Goal: Task Accomplishment & Management: Use online tool/utility

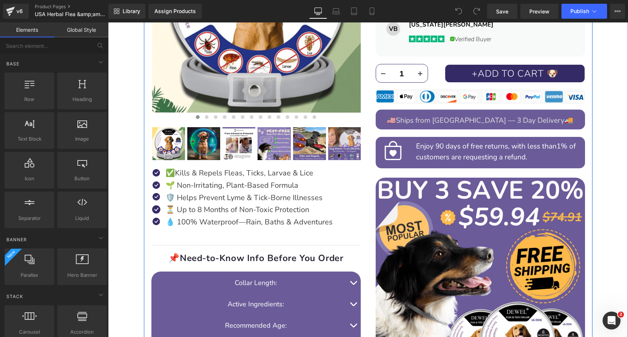
scroll to position [267, 0]
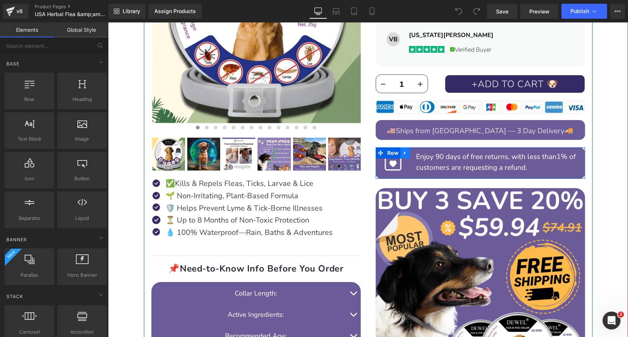
click at [405, 153] on icon at bounding box center [405, 153] width 5 height 6
click at [424, 155] on icon at bounding box center [424, 152] width 5 height 5
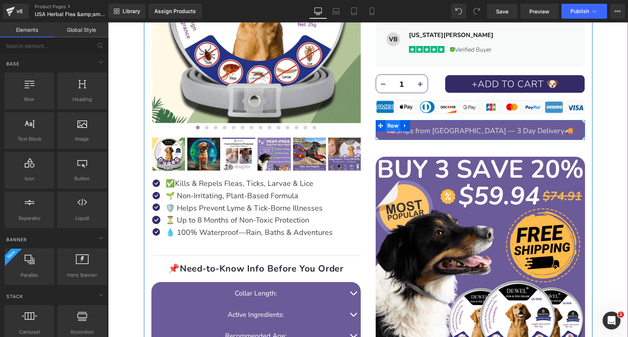
click at [390, 126] on span "Row" at bounding box center [392, 125] width 15 height 11
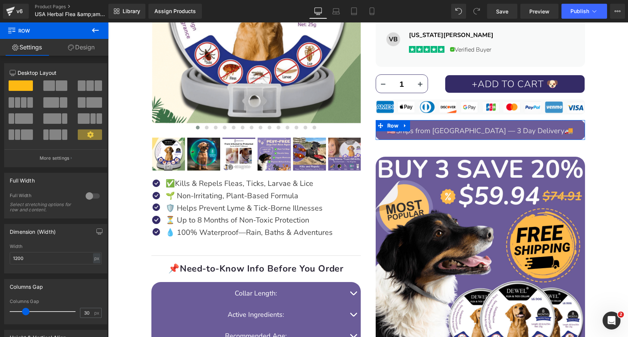
click at [84, 50] on link "Design" at bounding box center [81, 47] width 54 height 17
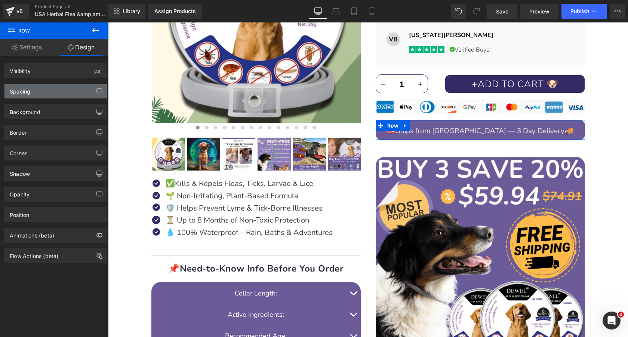
click at [66, 92] on div "Spacing" at bounding box center [55, 91] width 102 height 14
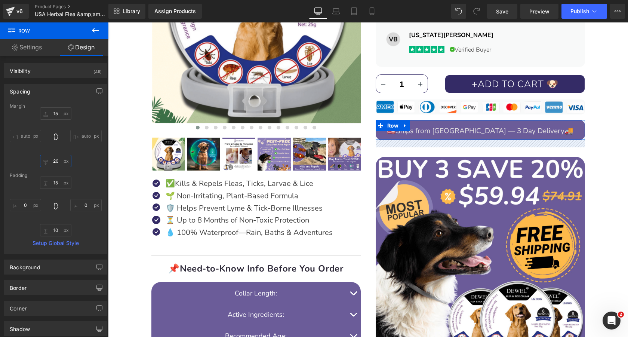
click at [57, 164] on input "text" at bounding box center [55, 161] width 31 height 12
type input "20"
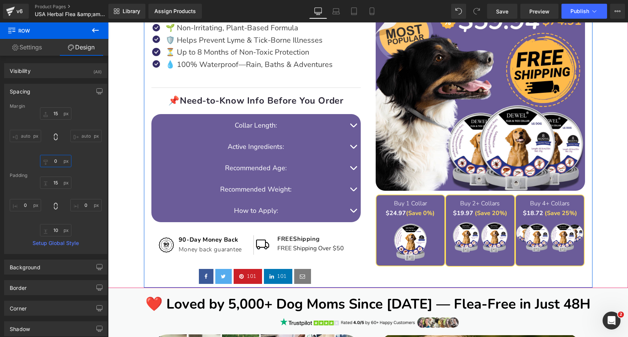
scroll to position [495, 0]
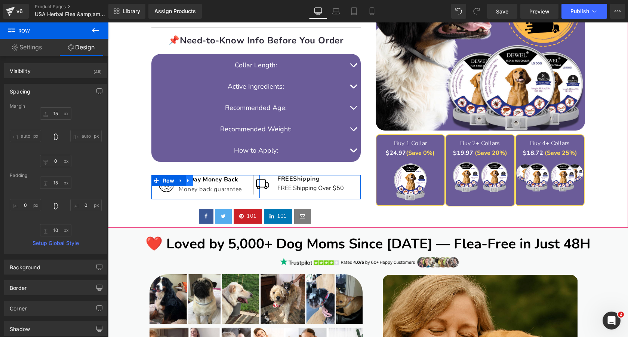
click at [187, 181] on icon at bounding box center [187, 180] width 1 height 3
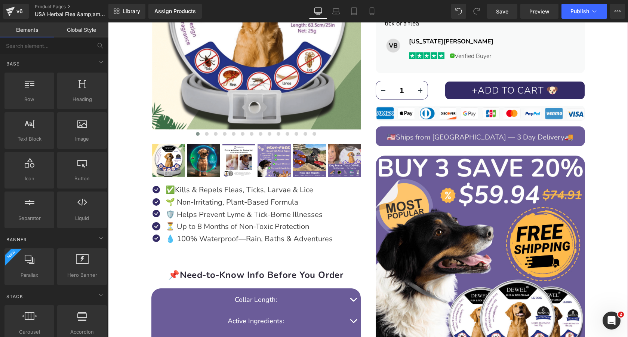
scroll to position [251, 0]
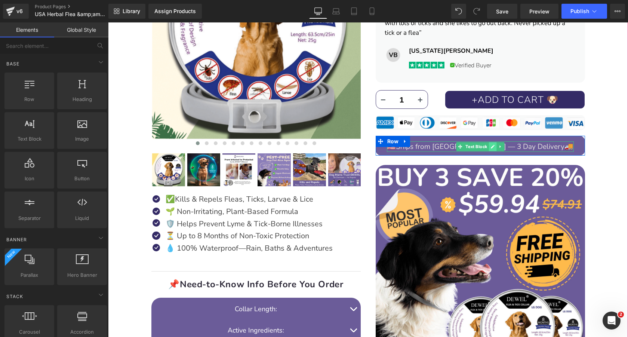
click at [490, 146] on icon at bounding box center [492, 146] width 4 height 4
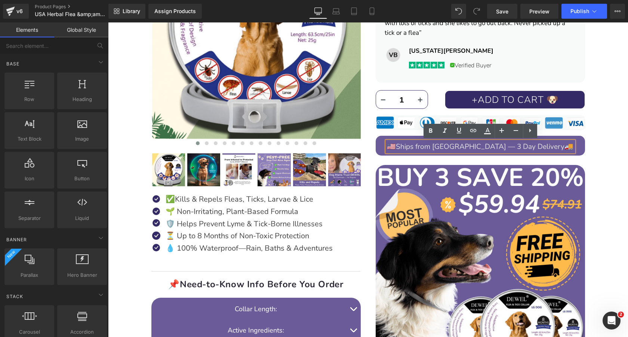
click at [494, 146] on span "Ships from USA — 3 Day Delivery" at bounding box center [480, 147] width 169 height 10
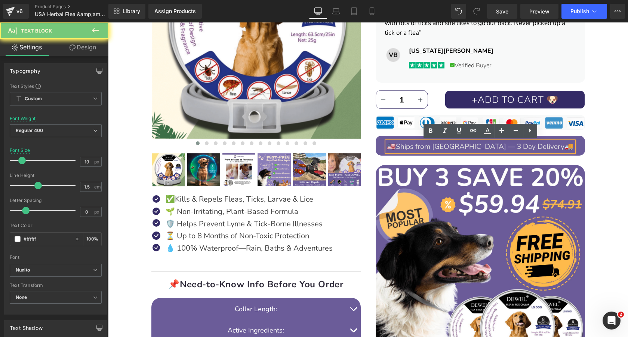
click at [494, 146] on span "Ships from USA — 3 Day Delivery" at bounding box center [480, 147] width 169 height 10
copy p "🇺🇸 Ships from USA — 3 Day Delivery 🚚"
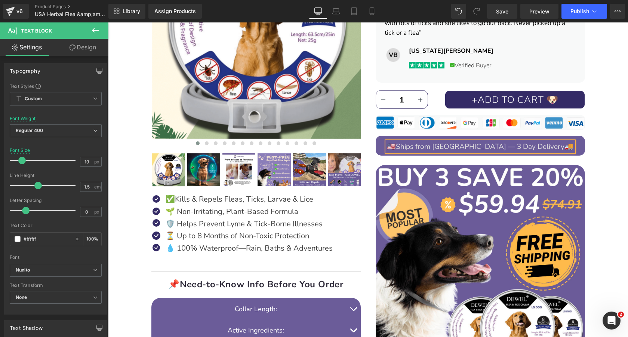
click at [545, 145] on p "🇺🇸 Ships from USA — 3 Day Delivery 🚚" at bounding box center [480, 146] width 187 height 11
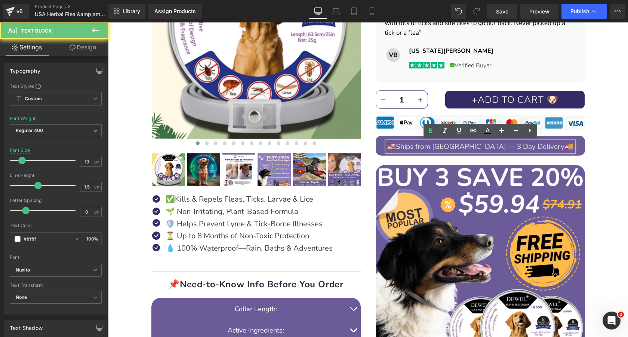
drag, startPoint x: 539, startPoint y: 145, endPoint x: 545, endPoint y: 145, distance: 6.7
click at [545, 145] on p "🇺🇸 Ships from USA — 3 Day Delivery 🚚" at bounding box center [480, 146] width 187 height 11
copy span "🚚"
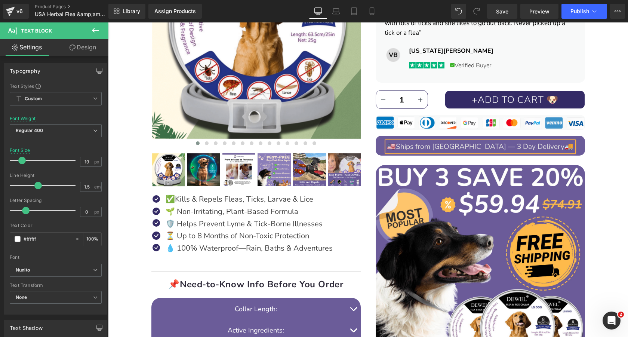
click at [546, 147] on p "🇺🇸 Ships from USA — 3 Day Delivery 🚚" at bounding box center [480, 146] width 187 height 11
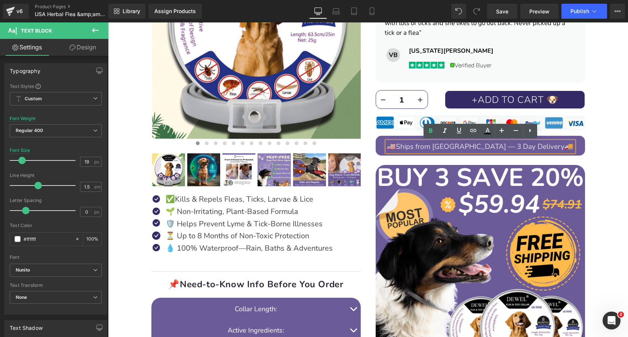
drag, startPoint x: 537, startPoint y: 147, endPoint x: 551, endPoint y: 147, distance: 13.8
click at [551, 147] on p "🇺🇸 Ships from USA — 3 Day Delivery 🚚" at bounding box center [480, 146] width 187 height 11
copy span "🚚"
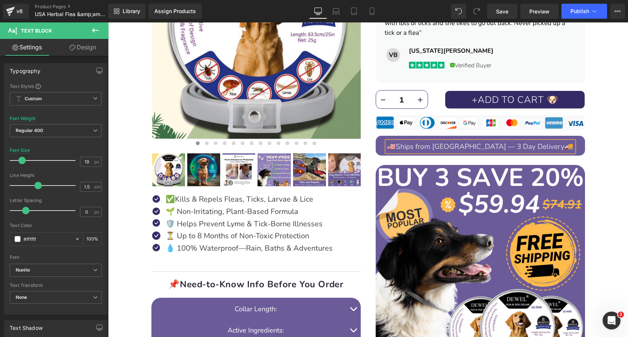
click at [471, 147] on span "Ships from USA — 3 Day Delivery" at bounding box center [480, 147] width 169 height 10
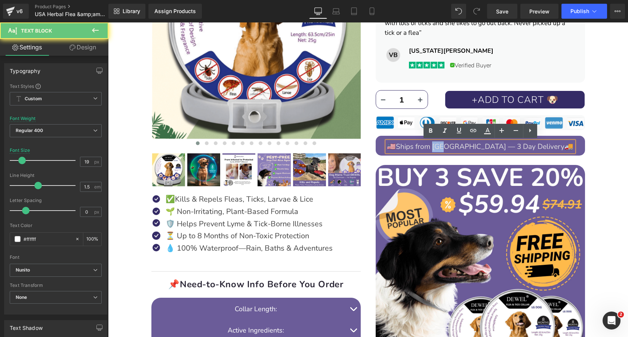
click at [471, 147] on span "Ships from USA — 3 Day Delivery" at bounding box center [480, 147] width 169 height 10
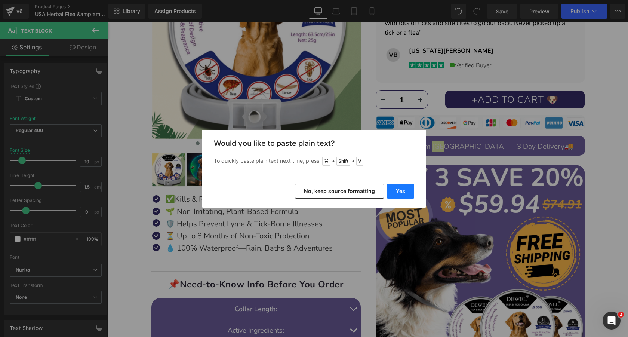
click at [400, 190] on button "Yes" at bounding box center [400, 190] width 27 height 15
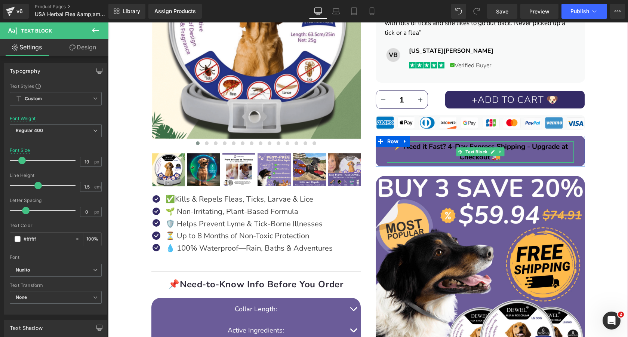
click at [523, 147] on b "⚡ Need it Fast? 4-Day Express Shipping - Upgrade at Checkout 🚚" at bounding box center [480, 152] width 175 height 21
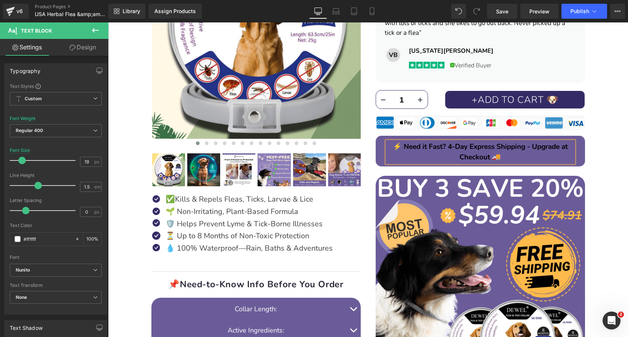
click at [523, 147] on b "⚡ Need it Fast? 4-Day Express Shipping - Upgrade at Checkout 🚚" at bounding box center [480, 152] width 175 height 21
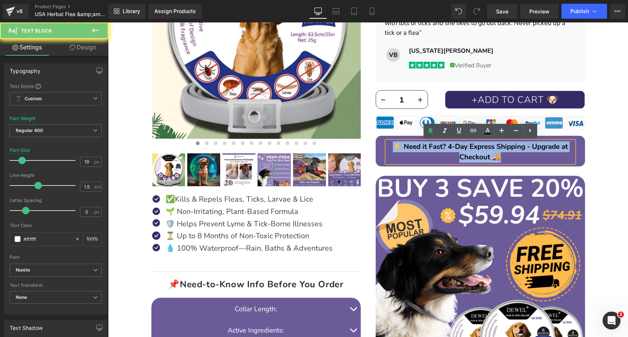
click at [523, 147] on b "⚡ Need it Fast? 4-Day Express Shipping - Upgrade at Checkout 🚚" at bounding box center [480, 152] width 175 height 21
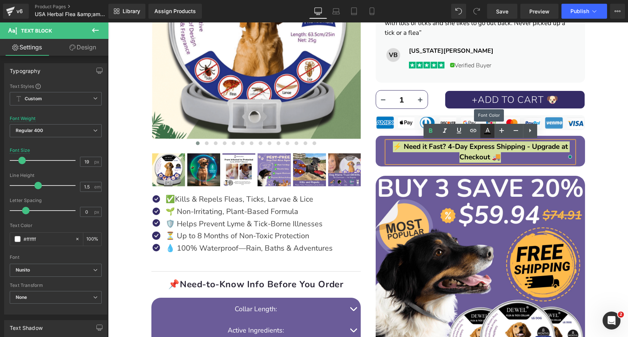
click at [484, 130] on icon at bounding box center [487, 130] width 9 height 9
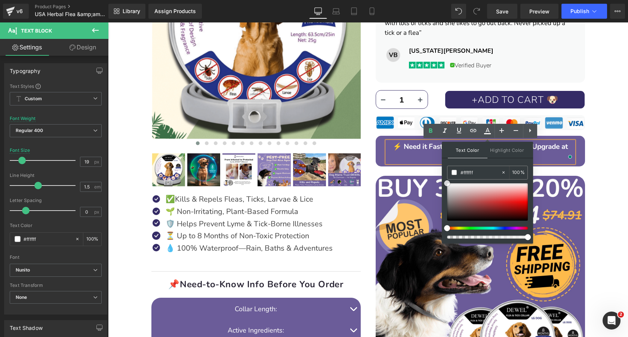
drag, startPoint x: 601, startPoint y: 218, endPoint x: 415, endPoint y: 158, distance: 194.7
click at [408, 152] on p "⚡ Need it Fast? 4-Day Express Shipping - Upgrade at Checkout 🚚" at bounding box center [480, 151] width 187 height 21
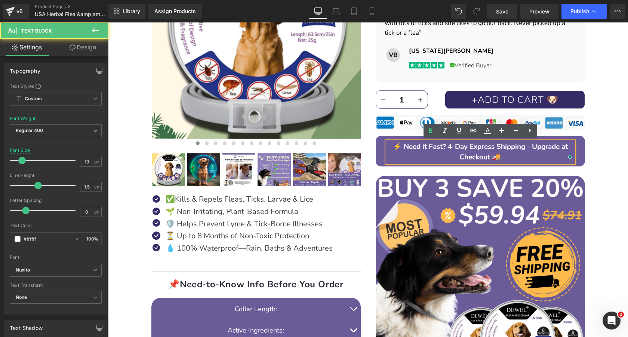
click at [370, 148] on div "Image Image Liquid $24.97 $27.97 SAVE 11% (P) Price Image Icon ✅ Kills & Repels…" at bounding box center [480, 157] width 224 height 614
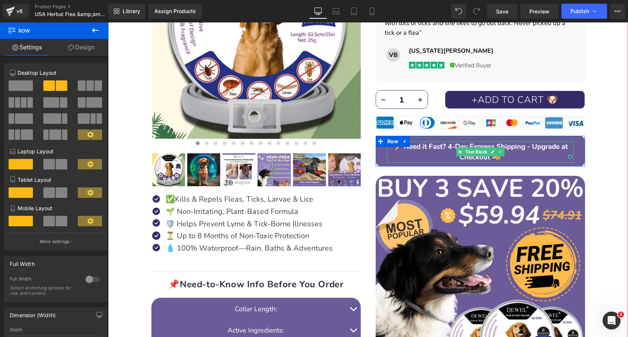
click at [432, 150] on b "⚡ Need it Fast? 4-Day Express Shipping - Upgrade at Checkout 🚚" at bounding box center [480, 152] width 175 height 21
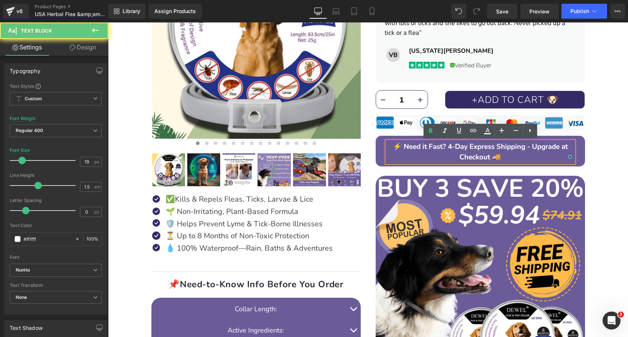
click at [432, 150] on b "⚡ Need it Fast? 4-Day Express Shipping - Upgrade at Checkout 🚚" at bounding box center [480, 152] width 175 height 21
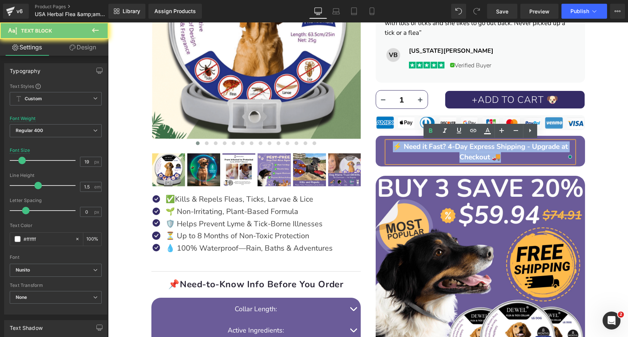
click at [432, 150] on b "⚡ Need it Fast? 4-Day Express Shipping - Upgrade at Checkout 🚚" at bounding box center [480, 152] width 175 height 21
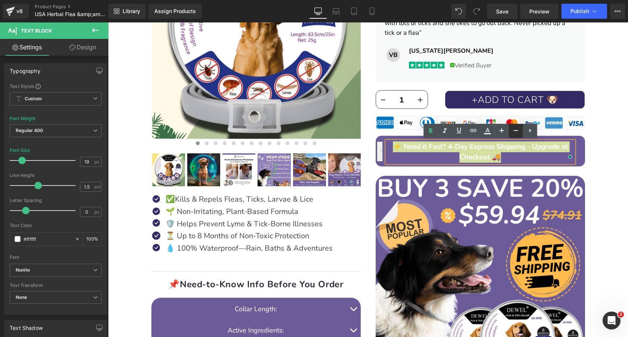
click at [516, 130] on icon at bounding box center [515, 130] width 9 height 9
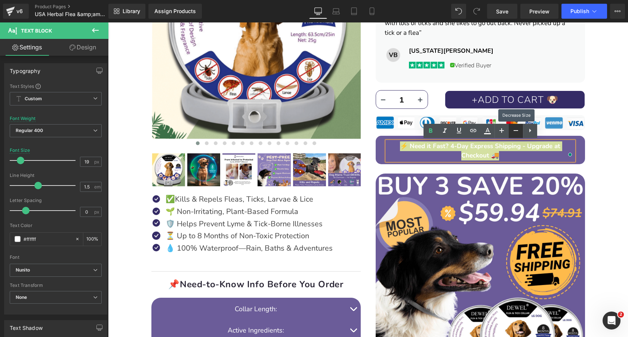
click at [516, 130] on icon at bounding box center [515, 130] width 9 height 9
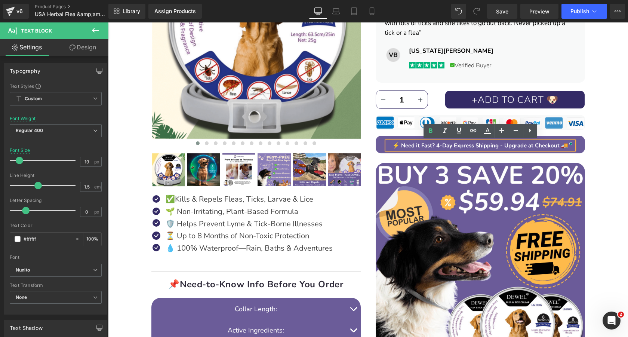
click at [512, 146] on b "⚡ Need it Fast? 4-Day Express Shipping - Upgrade at Checkout 🚚" at bounding box center [480, 145] width 176 height 7
click at [503, 132] on icon at bounding box center [501, 130] width 9 height 9
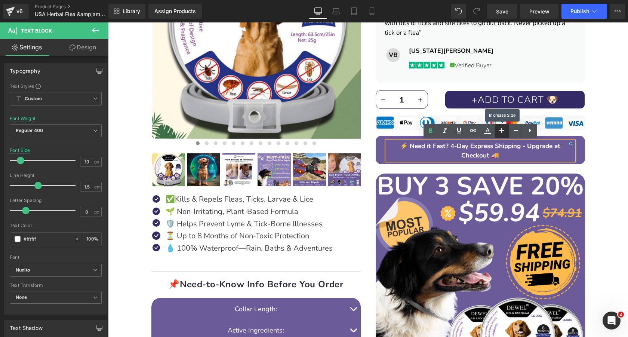
click at [503, 132] on icon at bounding box center [501, 130] width 9 height 9
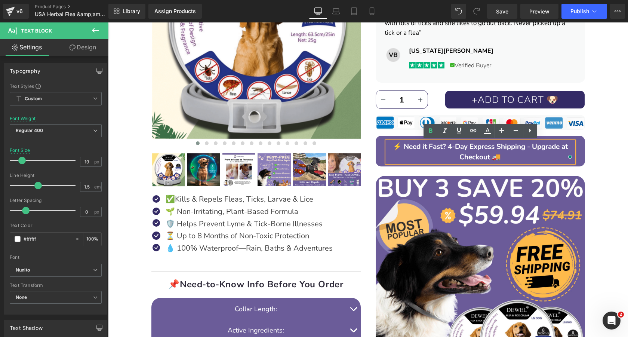
click at [369, 142] on div "Image Image Liquid $24.97 $27.97 SAVE 11% (P) Price Image Icon ✅ Kills & Repels…" at bounding box center [480, 157] width 224 height 614
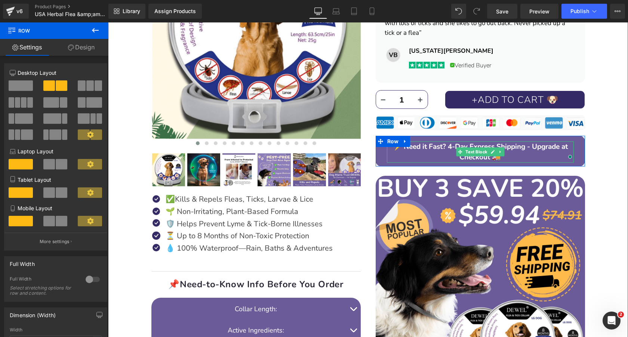
click at [512, 156] on p "⚡ Need it Fast? 4-Day Express Shipping - Upgrade at Checkout 🚚" at bounding box center [480, 151] width 187 height 21
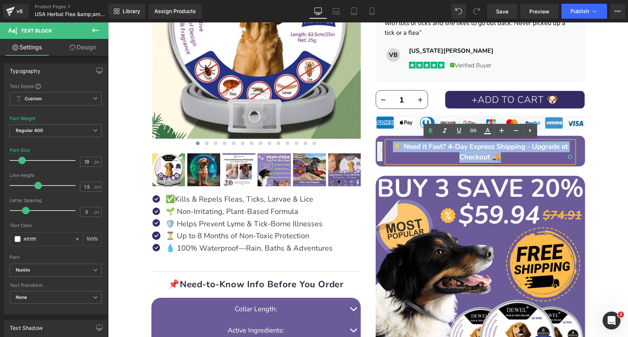
drag, startPoint x: 517, startPoint y: 156, endPoint x: 389, endPoint y: 145, distance: 128.3
click at [389, 145] on p "⚡ Need it Fast? 4-Day Express Shipping - Upgrade at Checkout 🚚" at bounding box center [480, 151] width 187 height 21
copy b "⚡ Need it Fast? 4-Day Express Shipping - Upgrade at Checkout 🚚"
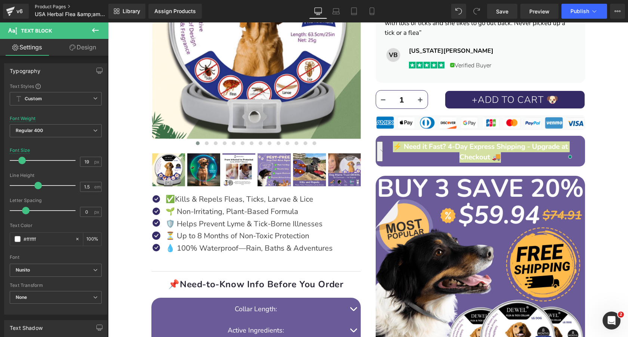
click at [48, 6] on link "Product Pages" at bounding box center [78, 7] width 86 height 6
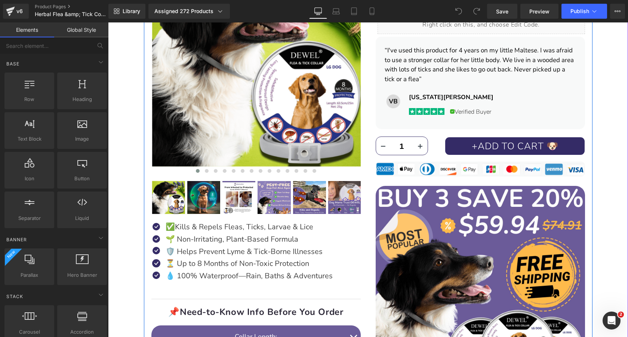
scroll to position [228, 0]
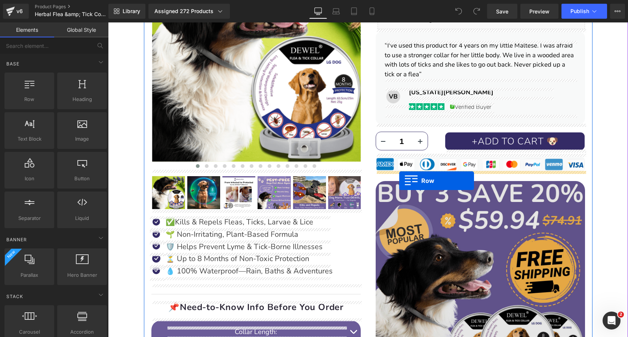
drag, startPoint x: 135, startPoint y: 114, endPoint x: 399, endPoint y: 181, distance: 272.5
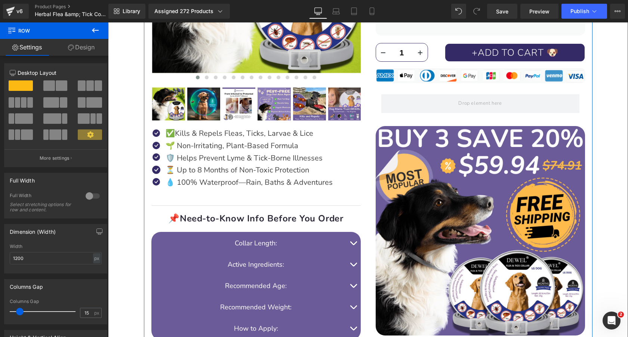
scroll to position [337, 0]
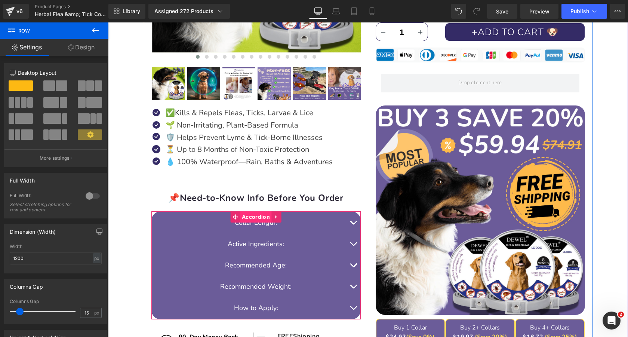
click at [257, 217] on span "Accordion" at bounding box center [256, 216] width 32 height 11
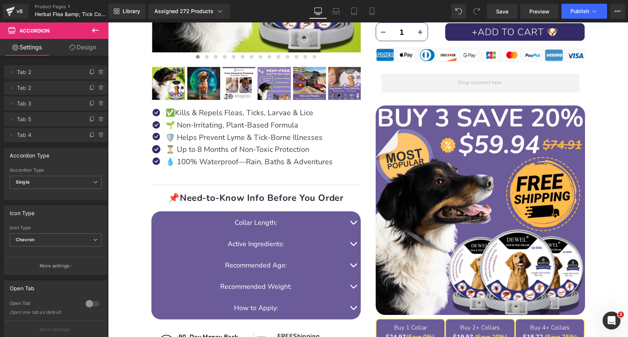
click at [97, 30] on icon at bounding box center [95, 30] width 9 height 9
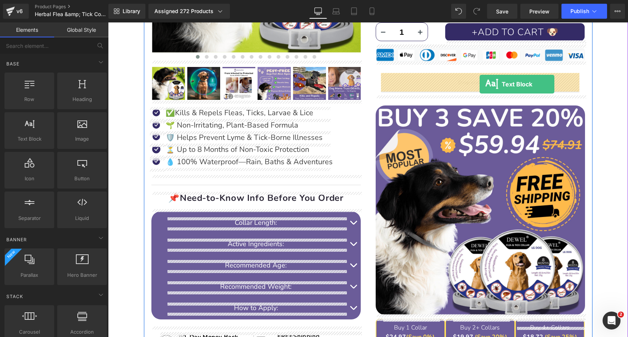
drag, startPoint x: 138, startPoint y: 155, endPoint x: 479, endPoint y: 84, distance: 348.5
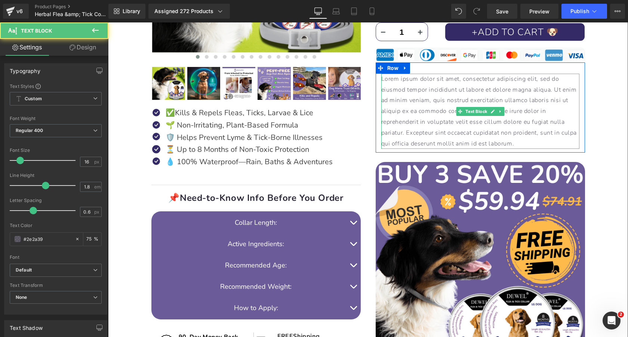
click at [505, 94] on p "Lorem ipsum dolor sit amet, consectetur adipiscing elit, sed do eiusmod tempor …" at bounding box center [480, 111] width 198 height 75
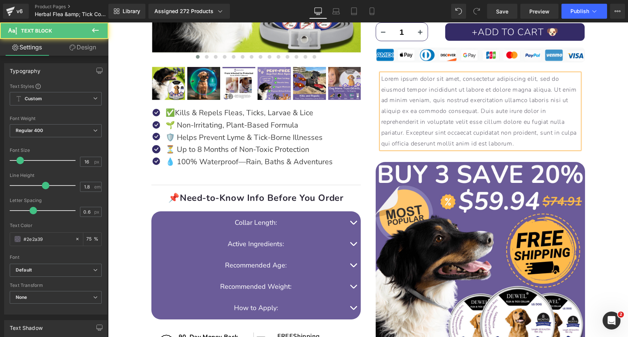
click at [505, 94] on p "Lorem ipsum dolor sit amet, consectetur adipiscing elit, sed do eiusmod tempor …" at bounding box center [480, 111] width 198 height 75
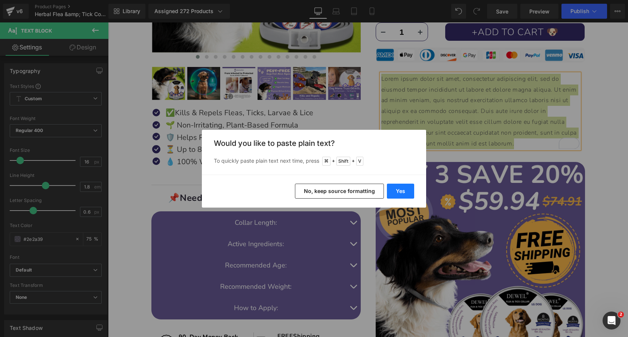
click at [400, 189] on button "Yes" at bounding box center [400, 190] width 27 height 15
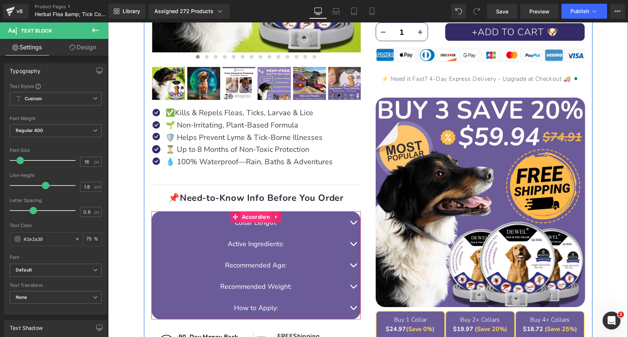
click at [255, 217] on span "Accordion" at bounding box center [256, 216] width 32 height 11
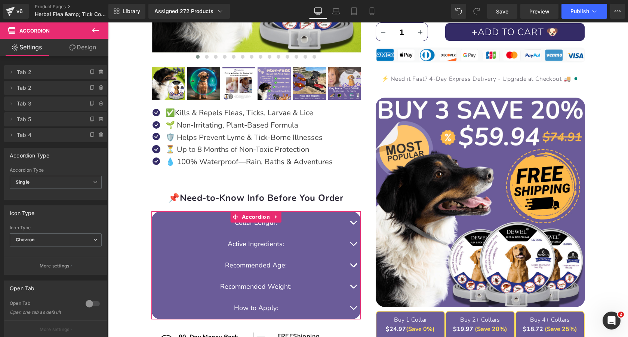
click at [78, 45] on link "Design" at bounding box center [83, 47] width 54 height 17
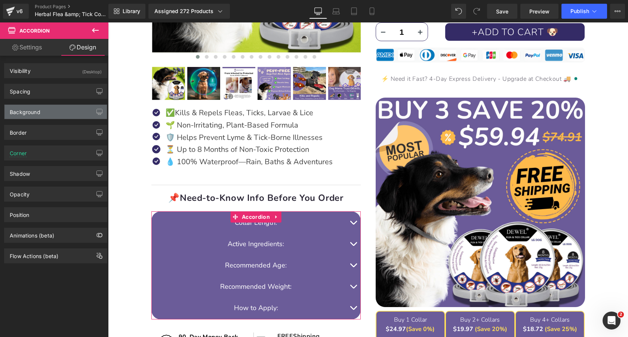
click at [62, 114] on div "Background" at bounding box center [55, 112] width 102 height 14
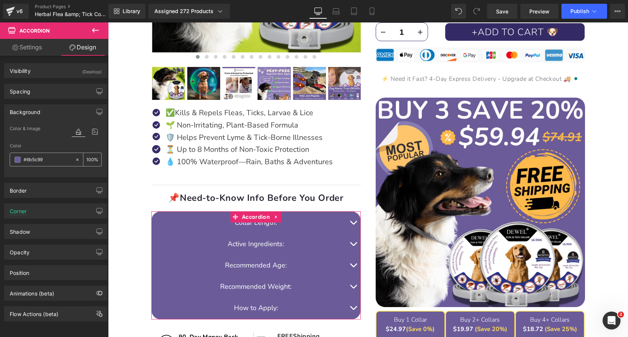
click at [52, 161] on input "text" at bounding box center [48, 159] width 48 height 8
type input "#6b5c99"
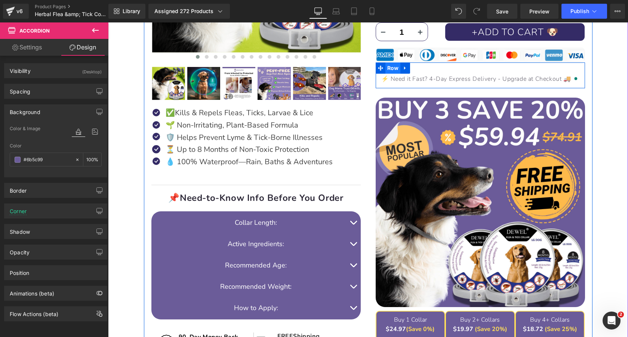
click at [397, 67] on span "Row" at bounding box center [392, 67] width 15 height 11
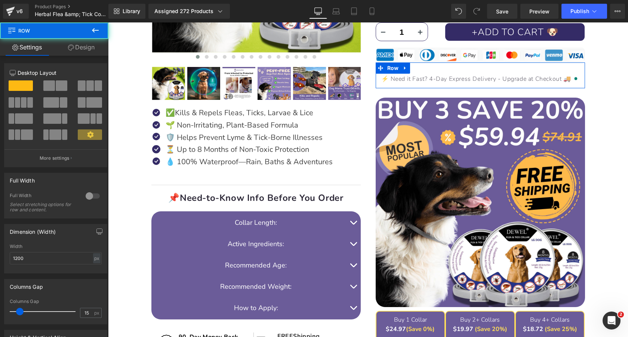
click at [83, 47] on link "Design" at bounding box center [81, 47] width 54 height 17
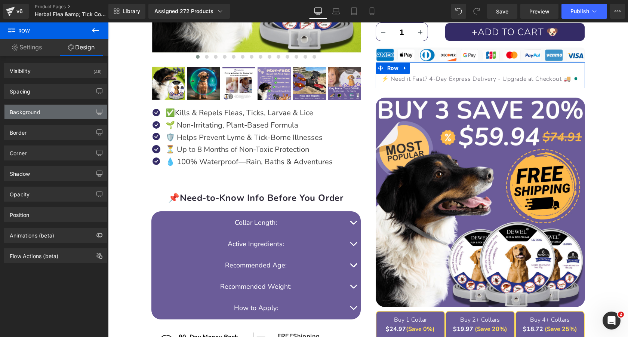
click at [54, 117] on div "Background" at bounding box center [55, 112] width 102 height 14
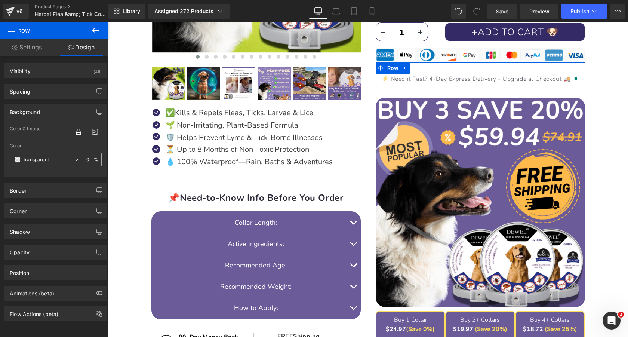
click at [44, 158] on input "text" at bounding box center [48, 159] width 48 height 8
click at [44, 158] on input "transparent" at bounding box center [48, 159] width 48 height 8
paste input "#6b5c99"
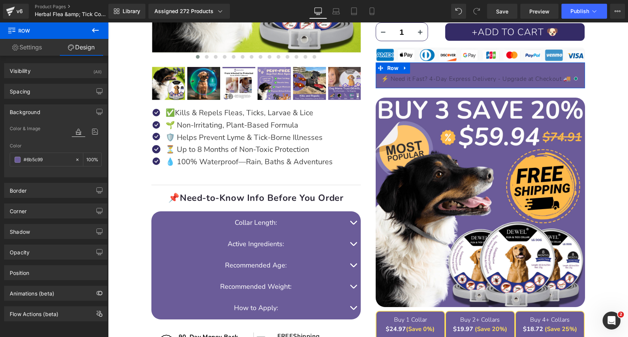
type input "#6b5c99"
click at [34, 49] on link "Settings" at bounding box center [27, 47] width 54 height 17
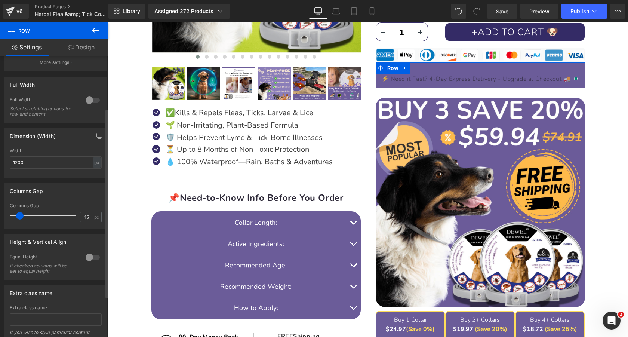
scroll to position [127, 0]
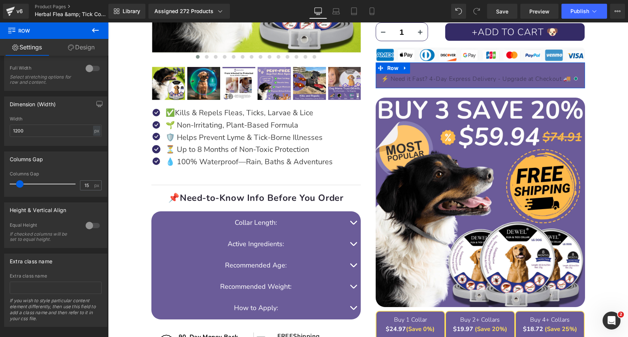
click at [73, 45] on link "Design" at bounding box center [81, 47] width 54 height 17
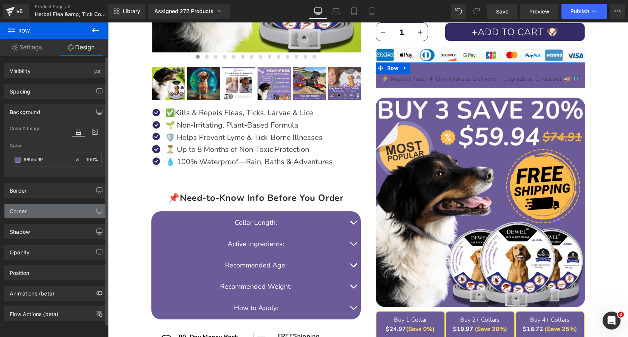
click at [50, 210] on div "Corner" at bounding box center [55, 211] width 102 height 14
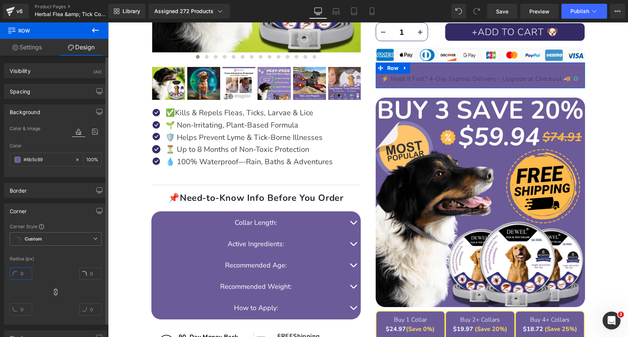
click at [25, 273] on input "text" at bounding box center [21, 273] width 22 height 12
type input "20"
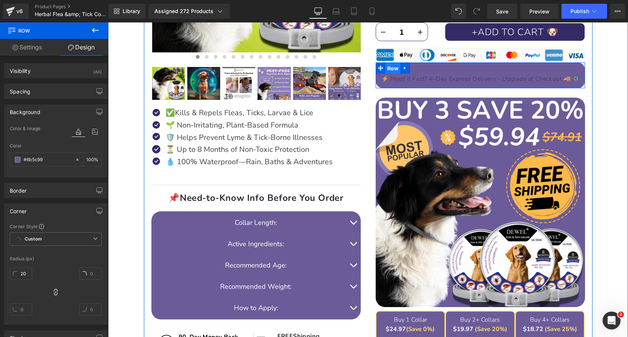
click at [392, 67] on span "Row" at bounding box center [392, 68] width 15 height 11
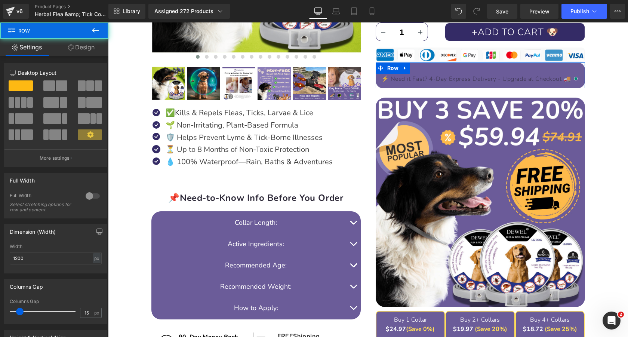
drag, startPoint x: 85, startPoint y: 50, endPoint x: 55, endPoint y: 111, distance: 67.9
click at [85, 50] on link "Design" at bounding box center [81, 47] width 54 height 17
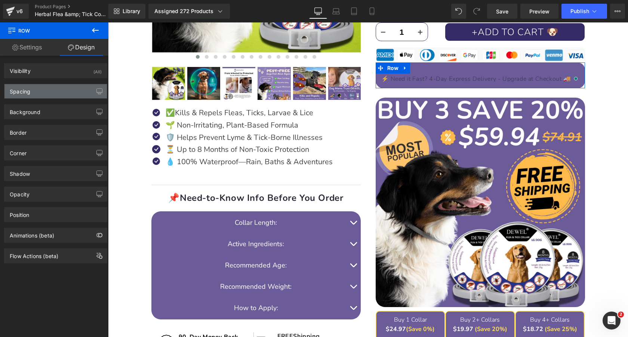
click at [53, 93] on div "Spacing" at bounding box center [55, 91] width 102 height 14
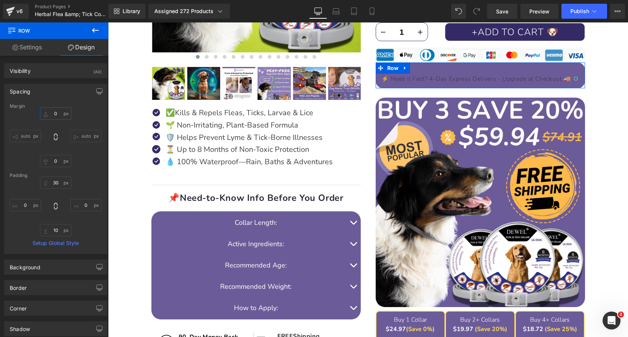
click at [55, 113] on input "0" at bounding box center [55, 113] width 31 height 12
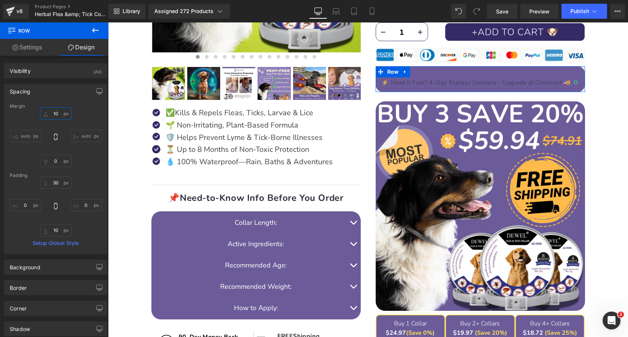
type input "1"
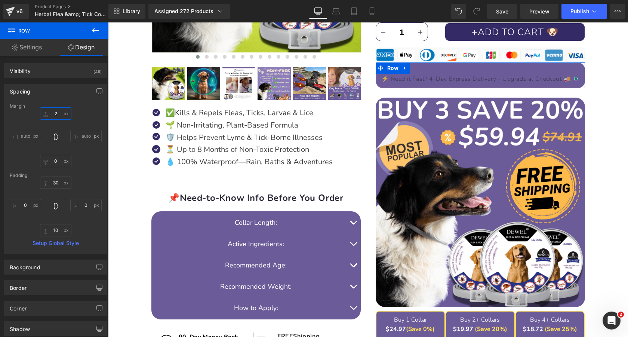
type input "20"
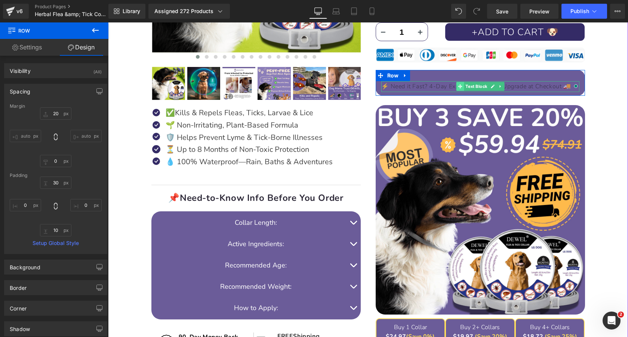
click at [461, 87] on icon at bounding box center [460, 86] width 4 height 4
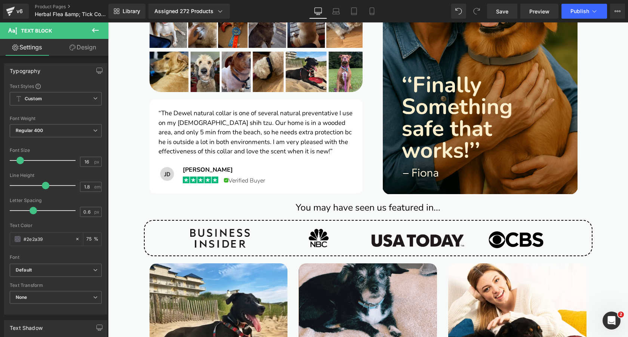
scroll to position [868, 0]
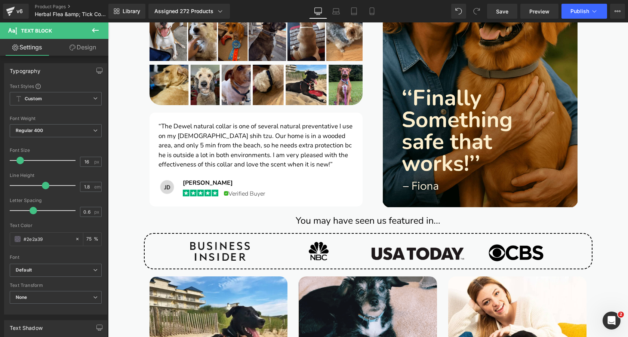
click at [293, 137] on font "“The Dewel natural collar is one of several natural preventative I use on my [D…" at bounding box center [255, 145] width 194 height 47
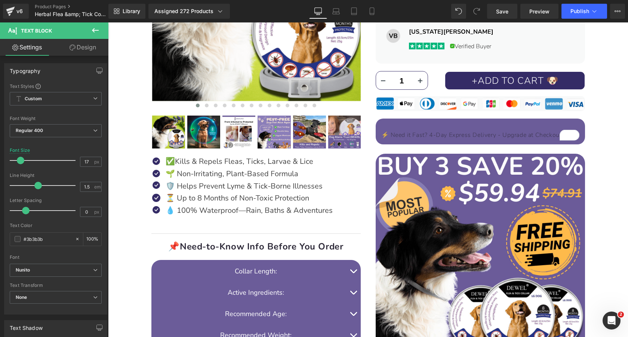
scroll to position [259, 0]
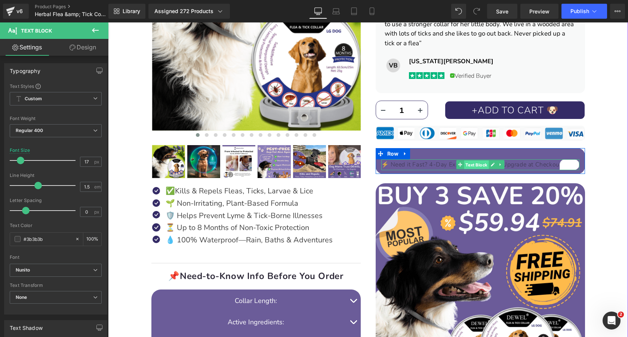
click at [471, 160] on span "Text Block" at bounding box center [476, 164] width 25 height 9
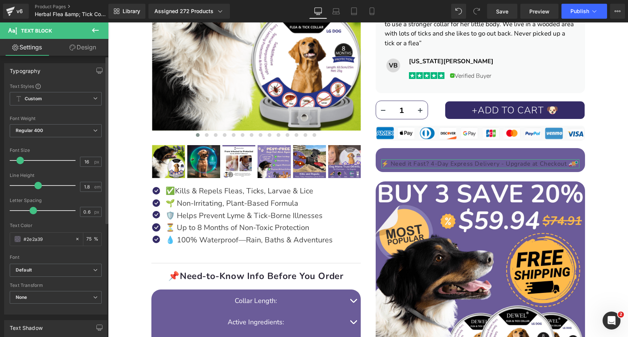
drag, startPoint x: 44, startPoint y: 184, endPoint x: 37, endPoint y: 184, distance: 6.7
click at [37, 184] on span at bounding box center [37, 185] width 7 height 7
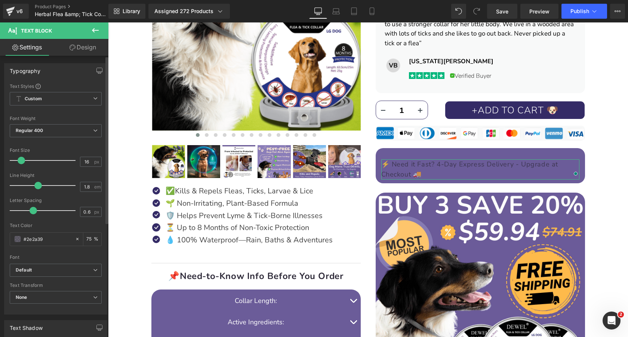
click at [21, 161] on span at bounding box center [21, 160] width 7 height 7
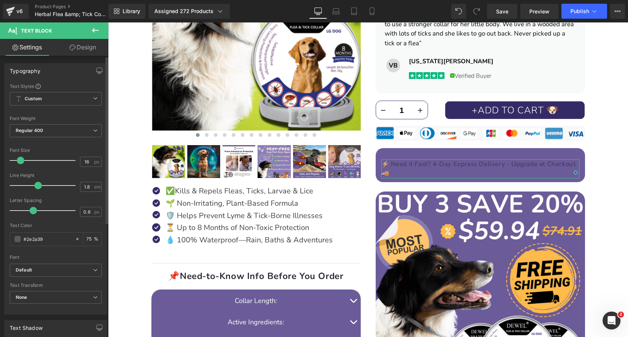
click at [20, 161] on span at bounding box center [20, 160] width 7 height 7
click at [17, 238] on span at bounding box center [18, 239] width 6 height 6
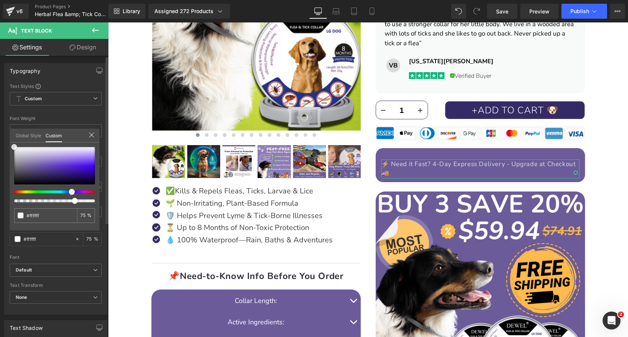
drag, startPoint x: 37, startPoint y: 158, endPoint x: 12, endPoint y: 123, distance: 42.8
click at [12, 123] on div "Typography Text Styles Custom Custom Setup Global Style Custom Setup Global Sty…" at bounding box center [56, 186] width 112 height 257
click at [85, 216] on input "75" at bounding box center [83, 215] width 7 height 5
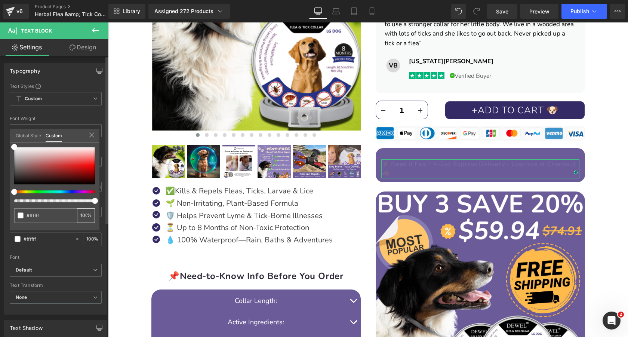
type input "100"
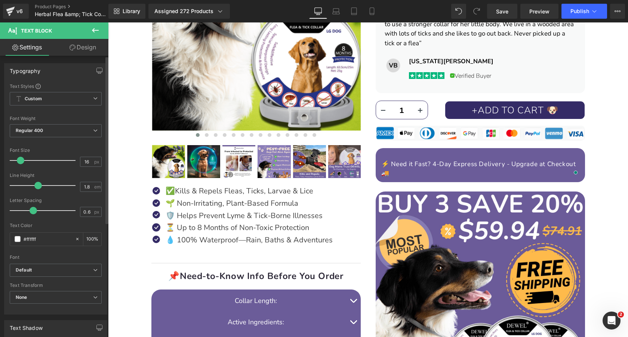
click at [400, 164] on p "⚡ Need it Fast? 4-Day Express Delivery - Upgrade at Checkout 🚚" at bounding box center [480, 168] width 198 height 19
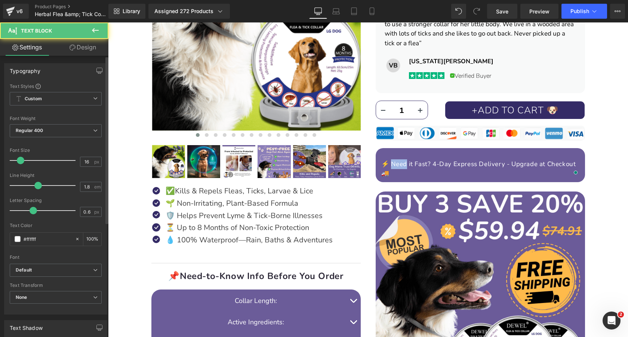
click at [400, 164] on p "⚡ Need it Fast? 4-Day Express Delivery - Upgrade at Checkout 🚚" at bounding box center [480, 168] width 198 height 19
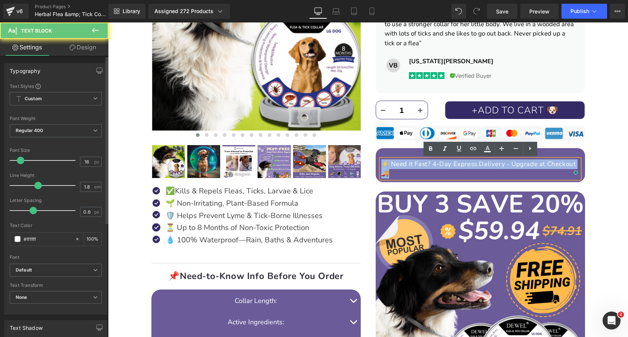
click at [400, 164] on p "⚡ Need it Fast? 4-Day Express Delivery - Upgrade at Checkout 🚚" at bounding box center [480, 168] width 198 height 19
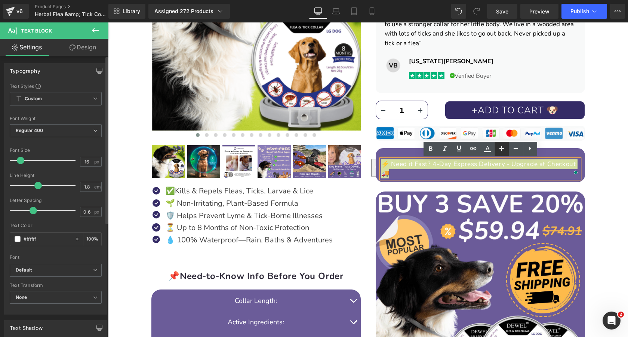
click at [504, 149] on icon at bounding box center [501, 148] width 9 height 9
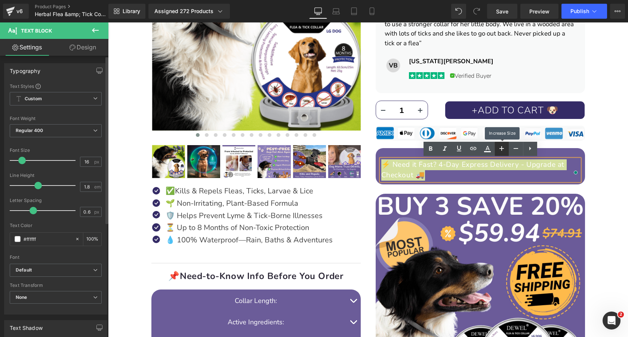
click at [504, 149] on icon at bounding box center [501, 148] width 9 height 9
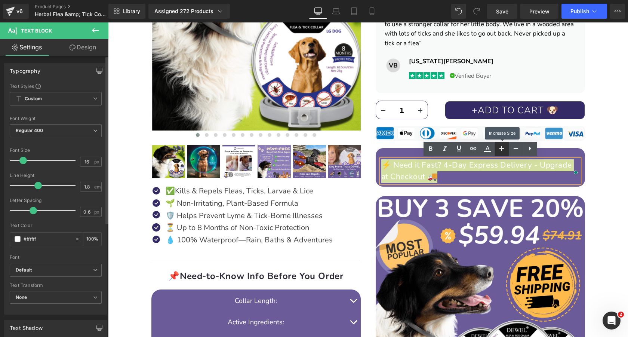
click at [504, 149] on icon at bounding box center [501, 148] width 9 height 9
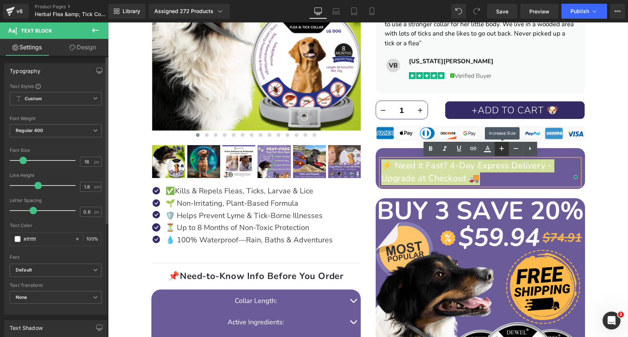
click at [504, 149] on icon at bounding box center [501, 148] width 9 height 9
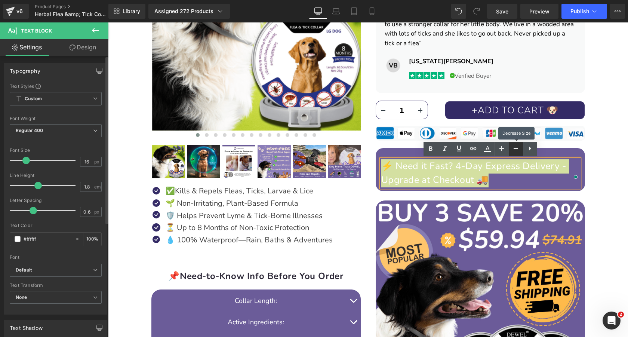
click at [510, 150] on link at bounding box center [516, 149] width 14 height 14
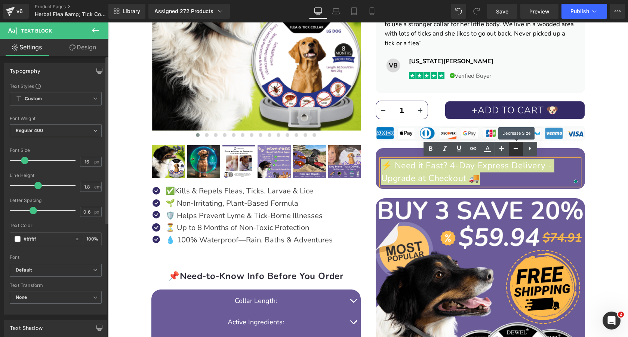
click at [510, 150] on link at bounding box center [516, 149] width 14 height 14
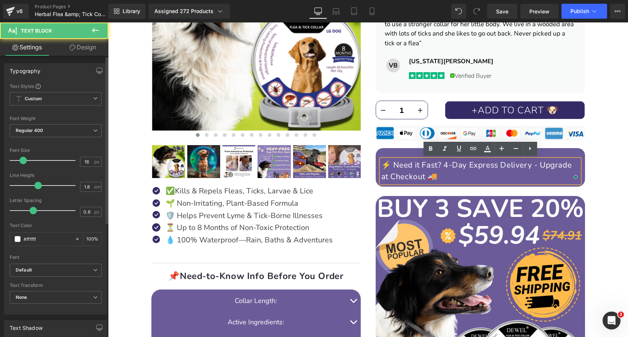
click at [492, 172] on p "⚡ Need it Fast? 4-Day Express Delivery - Upgrade at Checkout 🚚" at bounding box center [480, 171] width 198 height 24
click at [441, 176] on p "⚡ Need it Fast? 4-Day Express Delivery - Upgrade at Checkout 🚚" at bounding box center [480, 171] width 198 height 24
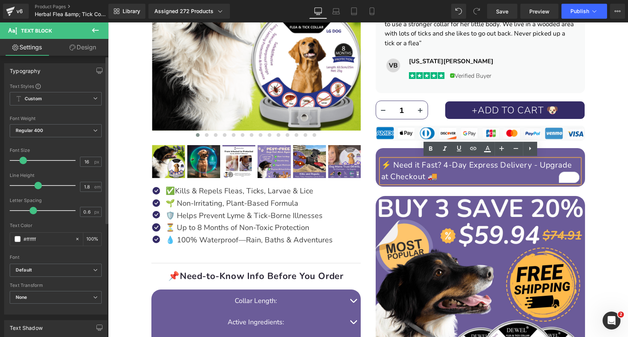
click at [604, 179] on div "DEWEL™ 8‑Month Natural Flea & Tick Collar for Dogs Heading Image Image Image Im…" at bounding box center [368, 160] width 512 height 657
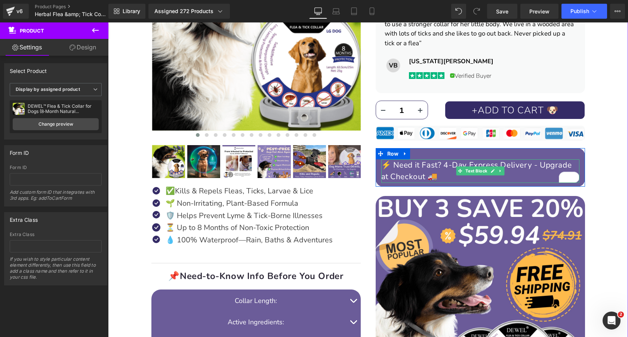
click at [509, 167] on p "⚡ Need it Fast? 4-Day Express Delivery - Upgrade at Checkout 🚚" at bounding box center [480, 171] width 198 height 24
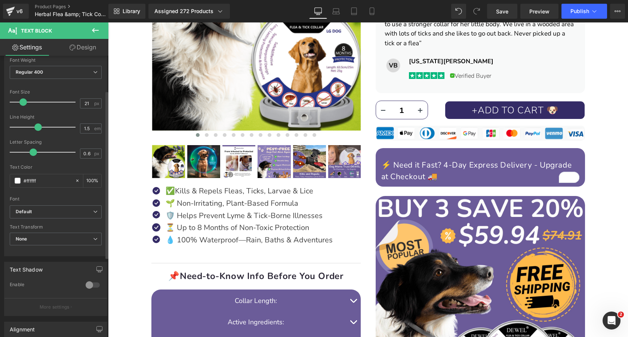
scroll to position [139, 0]
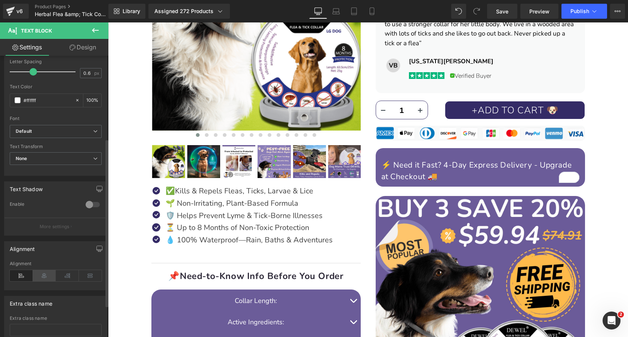
click at [43, 276] on icon at bounding box center [44, 275] width 23 height 11
click at [77, 50] on link "Design" at bounding box center [83, 47] width 54 height 17
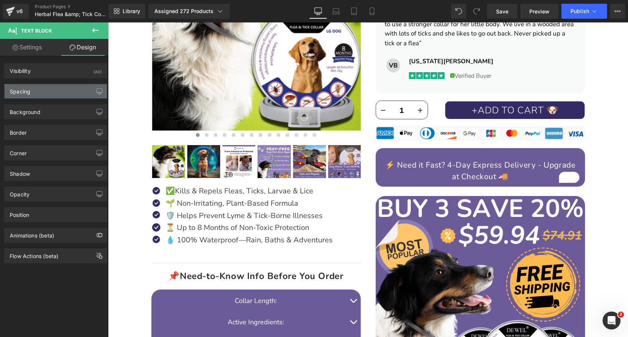
click at [39, 92] on div "Spacing" at bounding box center [55, 91] width 102 height 14
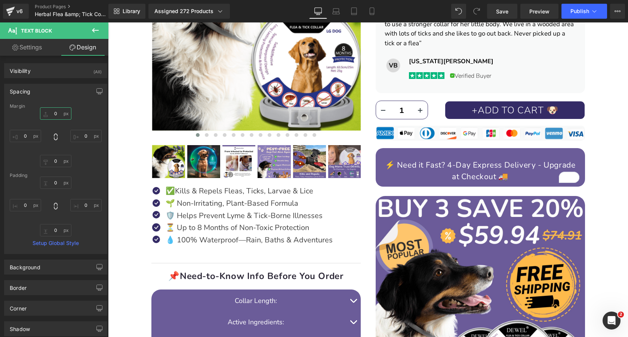
click at [52, 115] on input "text" at bounding box center [55, 113] width 31 height 12
type input "-20"
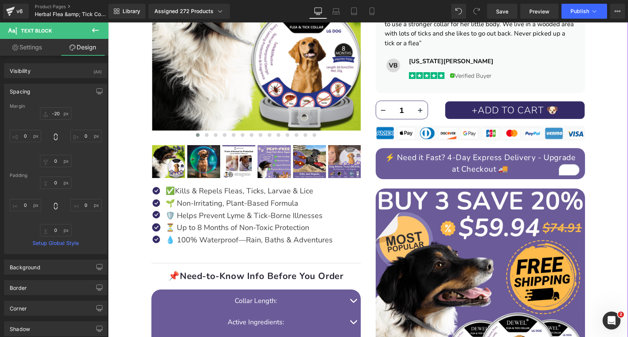
click at [597, 191] on div "DEWEL™ 8‑Month Natural Flea & Tick Collar for Dogs Heading Image Image Image Im…" at bounding box center [368, 156] width 512 height 649
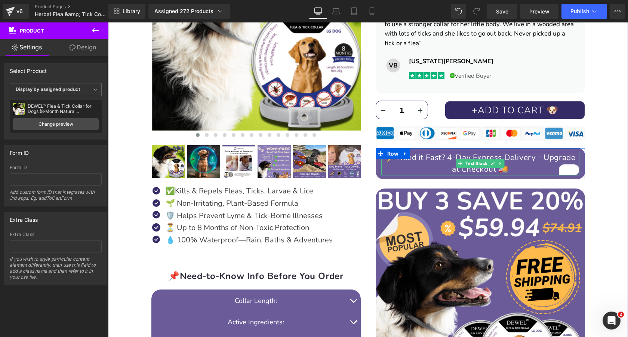
click at [509, 171] on p "⚡ Need it Fast? 4-Day Express Delivery - Upgrade at Checkout 🚚" at bounding box center [480, 164] width 198 height 24
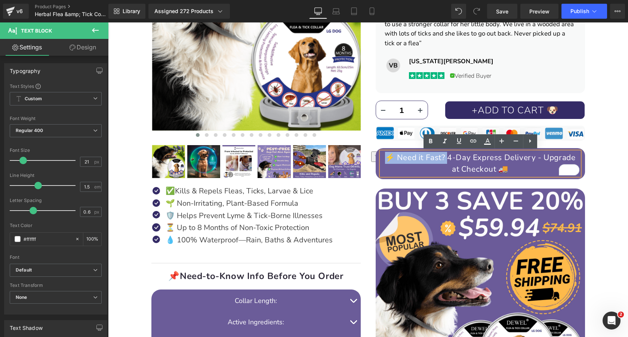
drag, startPoint x: 446, startPoint y: 158, endPoint x: 385, endPoint y: 157, distance: 60.9
click at [385, 157] on p "⚡ Need it Fast? 4-Day Express Delivery - Upgrade at Checkout 🚚" at bounding box center [480, 164] width 198 height 24
click at [431, 144] on icon at bounding box center [430, 141] width 9 height 9
drag, startPoint x: 445, startPoint y: 158, endPoint x: 394, endPoint y: 156, distance: 50.5
click at [394, 156] on strong "⚡ Need it Fast?" at bounding box center [416, 157] width 63 height 10
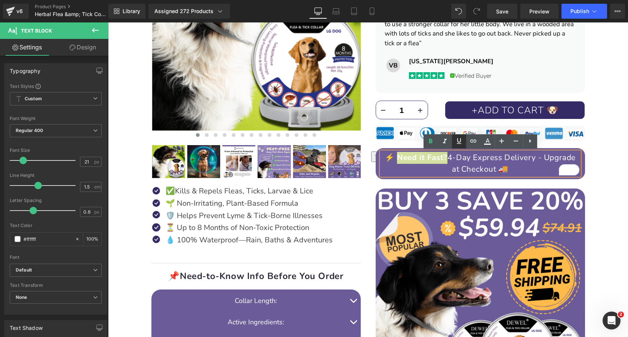
click at [457, 143] on icon at bounding box center [459, 141] width 4 height 6
click at [419, 161] on u "Need it Fast?" at bounding box center [419, 157] width 50 height 10
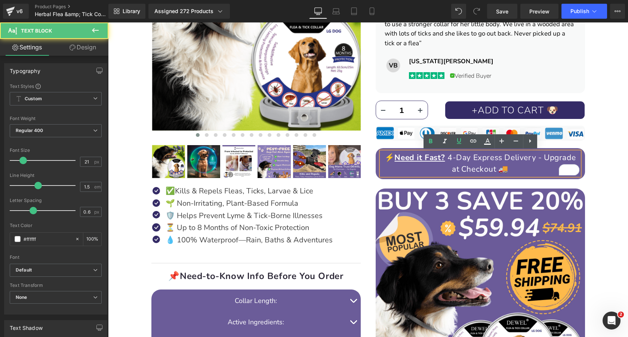
click at [434, 169] on p "⚡ Need it Fast? 4-Day Express Delivery - Upgrade at Checkout 🚚" at bounding box center [480, 164] width 198 height 24
click at [598, 190] on div "DEWEL™ 8‑Month Natural Flea & Tick Collar for Dogs Heading Image Image Image Im…" at bounding box center [368, 156] width 512 height 649
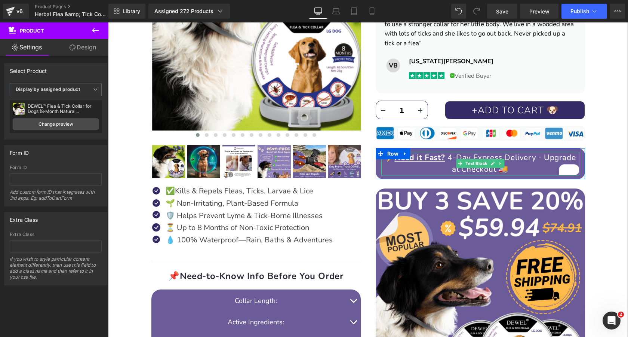
click at [532, 161] on p "⚡ Need it Fast? 4-Day Express Delivery - Upgrade at Checkout 🚚" at bounding box center [480, 164] width 198 height 24
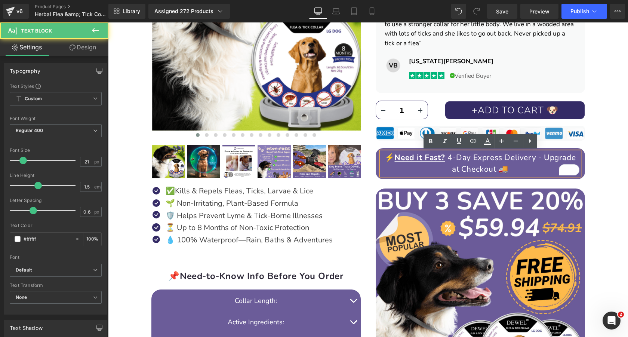
click at [542, 158] on p "⚡ Need it Fast? 4-Day Express Delivery - Upgrade at Checkout 🚚" at bounding box center [480, 164] width 198 height 24
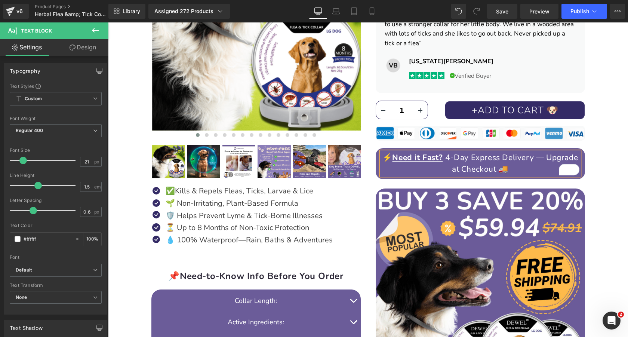
click at [614, 191] on div "DEWEL™ 8‑Month Natural Flea & Tick Collar for Dogs Heading Image Image Image Im…" at bounding box center [368, 156] width 512 height 649
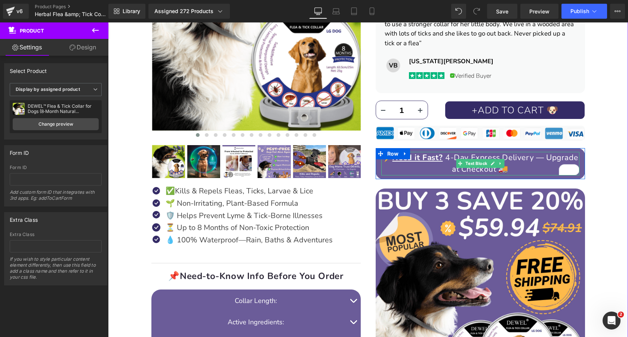
click at [521, 170] on p "⚡ Need it Fast? 4-Day Express Delivery — Upgrade at Checkout 🚚" at bounding box center [480, 164] width 198 height 24
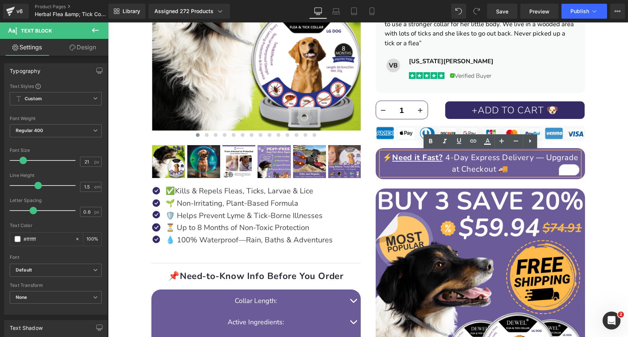
click at [611, 199] on div "DEWEL™ 8‑Month Natural Flea & Tick Collar for Dogs Heading Image Image Image Im…" at bounding box center [368, 156] width 512 height 649
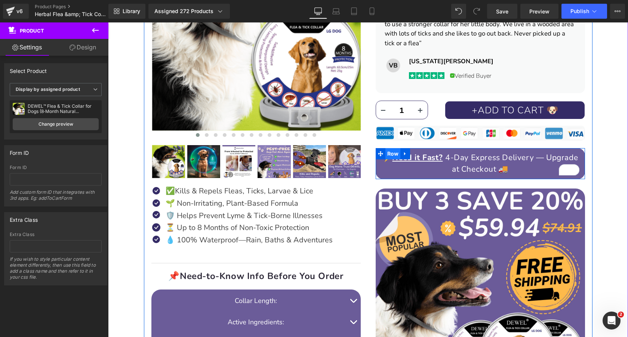
click at [394, 153] on span "Row" at bounding box center [392, 153] width 15 height 11
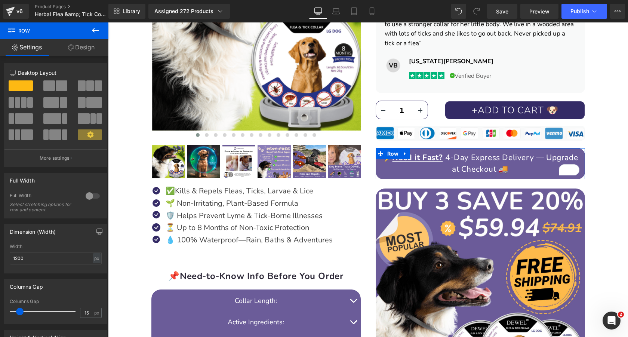
click at [84, 48] on link "Design" at bounding box center [81, 47] width 54 height 17
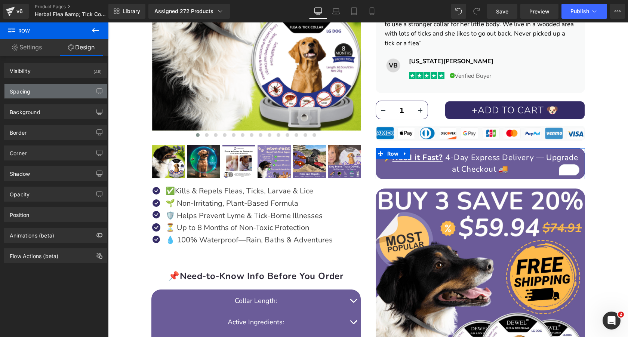
click at [70, 94] on div "Spacing" at bounding box center [55, 91] width 102 height 14
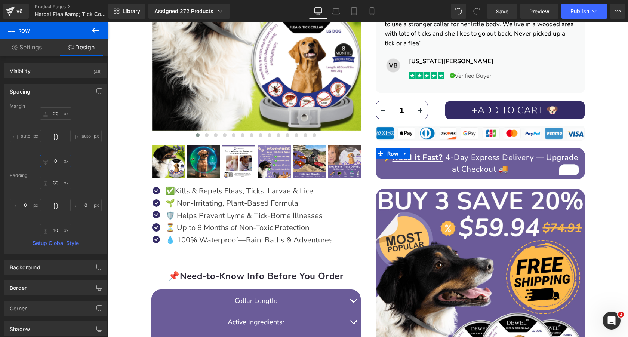
click at [56, 163] on input "text" at bounding box center [55, 161] width 31 height 12
type input "-10"
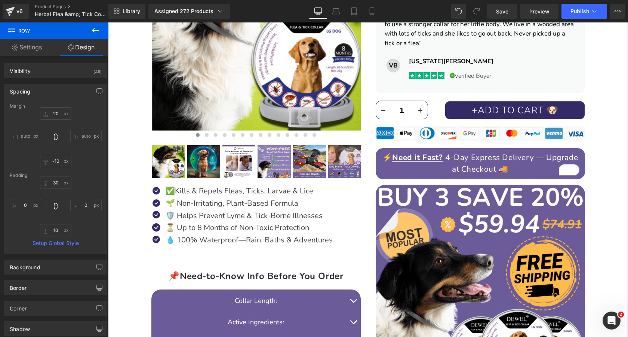
click at [607, 206] on div "DEWEL™ 8‑Month Natural Flea & Tick Collar for Dogs Heading Image Image Image Im…" at bounding box center [368, 154] width 512 height 645
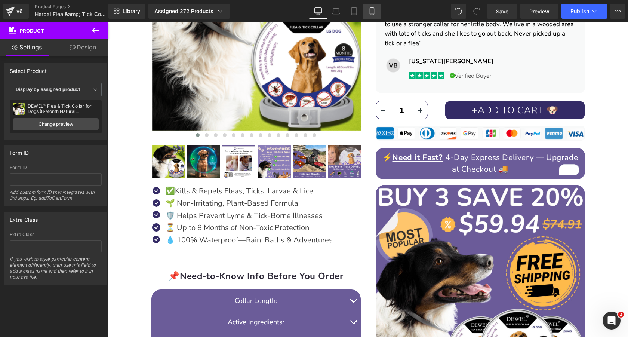
click at [370, 7] on icon at bounding box center [371, 10] width 7 height 7
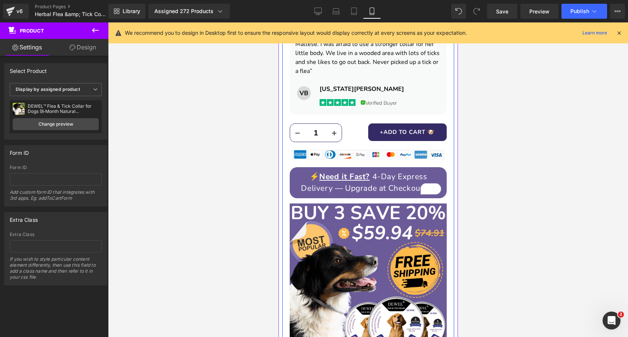
scroll to position [536, 0]
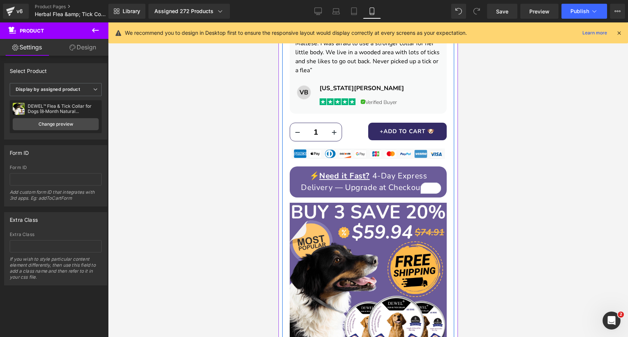
click at [408, 171] on p "⚡ Need it Fast? 4-Day Express Delivery — Upgrade at Checkout 🚚" at bounding box center [368, 182] width 146 height 24
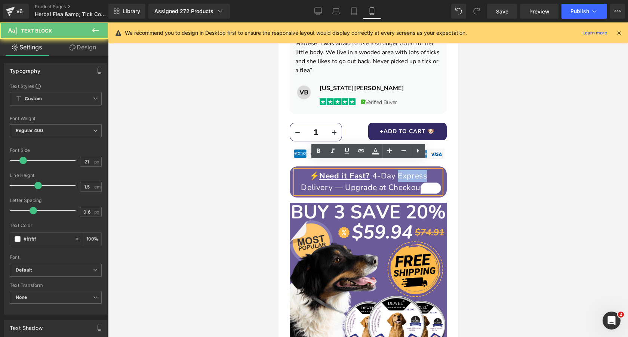
click at [408, 171] on p "⚡ Need it Fast? 4-Day Express Delivery — Upgrade at Checkout 🚚" at bounding box center [368, 182] width 146 height 24
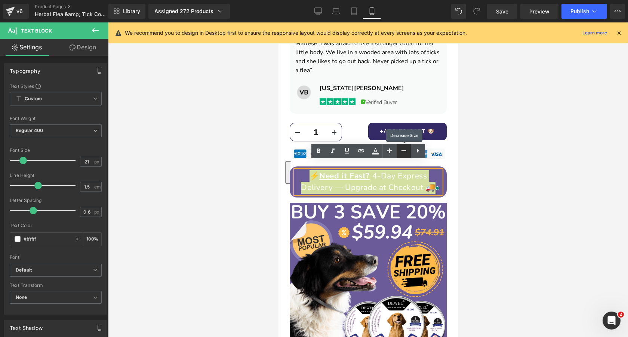
click at [403, 151] on icon at bounding box center [403, 150] width 9 height 9
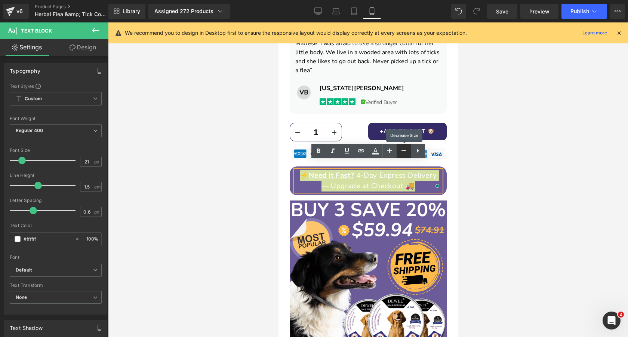
click at [403, 152] on icon at bounding box center [403, 150] width 9 height 9
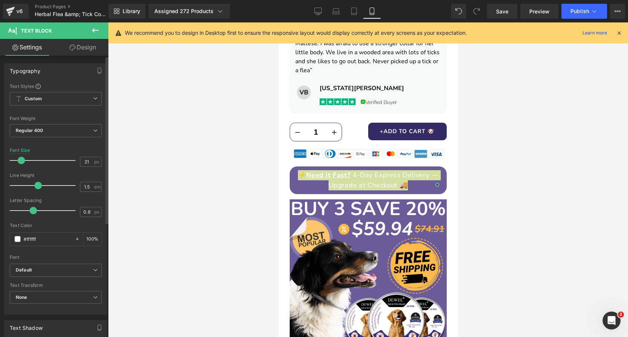
click at [20, 160] on span at bounding box center [21, 160] width 7 height 7
drag, startPoint x: 32, startPoint y: 210, endPoint x: 25, endPoint y: 213, distance: 7.1
click at [25, 213] on span at bounding box center [25, 210] width 7 height 7
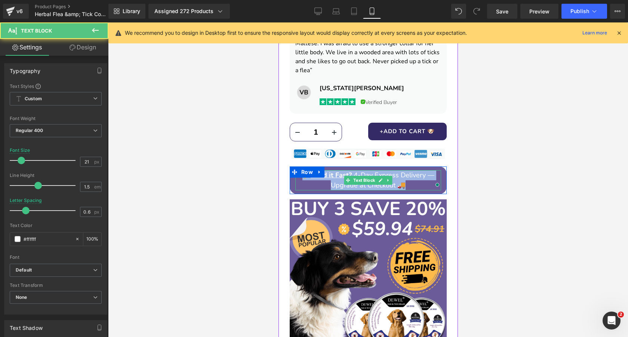
click at [407, 174] on p "⚡ Need it Fast? 4-Day Express Delivery — Upgrade at Checkout 🚚" at bounding box center [368, 180] width 146 height 20
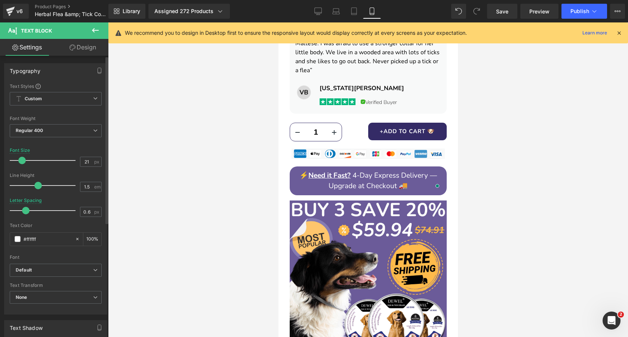
click at [21, 161] on span at bounding box center [21, 160] width 7 height 7
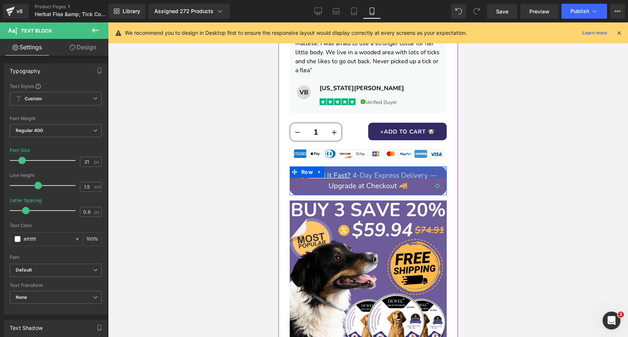
click at [429, 168] on div at bounding box center [367, 171] width 157 height 11
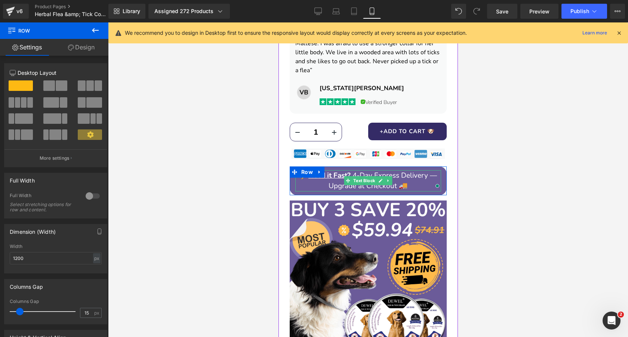
click at [419, 170] on p "⚡ Need it Fast? 4-Day Express Delivery — Upgrade at Checkout 🚚" at bounding box center [368, 180] width 146 height 21
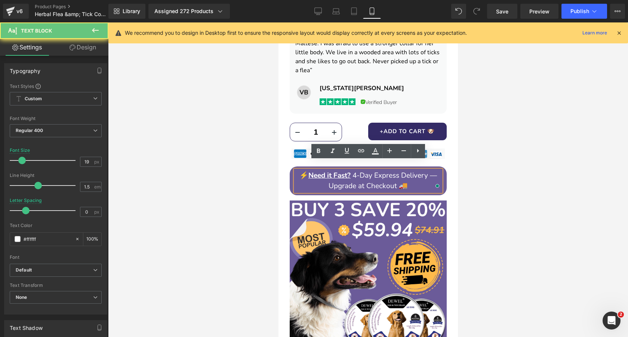
click at [428, 170] on p "⚡ Need it Fast? 4-Day Express Delivery — Upgrade at Checkout 🚚" at bounding box center [368, 180] width 146 height 21
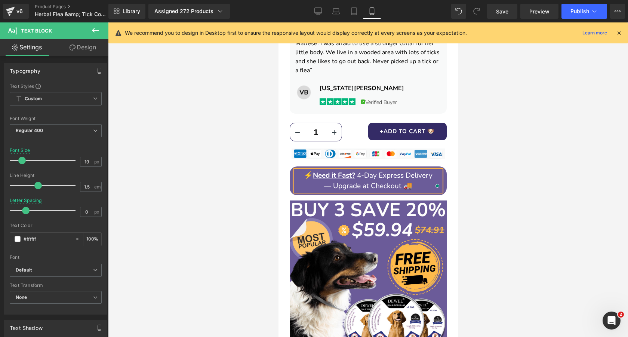
click at [519, 174] on div at bounding box center [368, 179] width 520 height 314
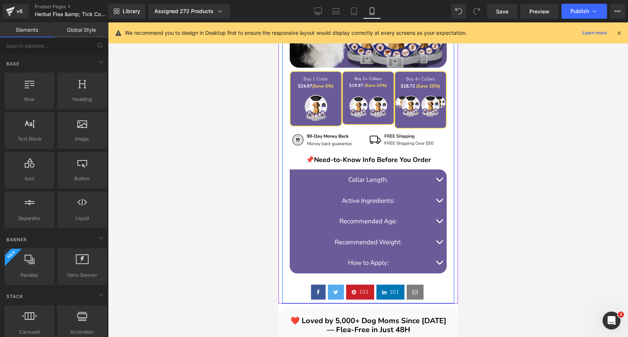
scroll to position [827, 0]
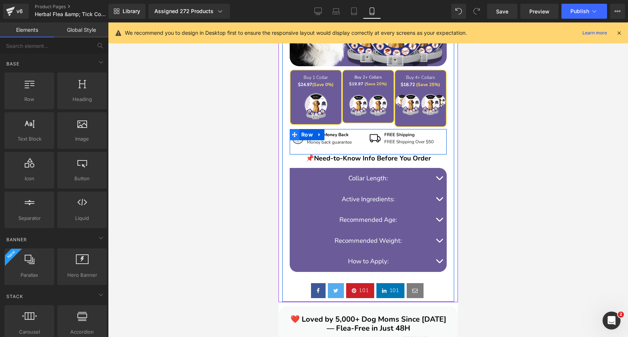
click at [294, 132] on icon at bounding box center [294, 134] width 5 height 5
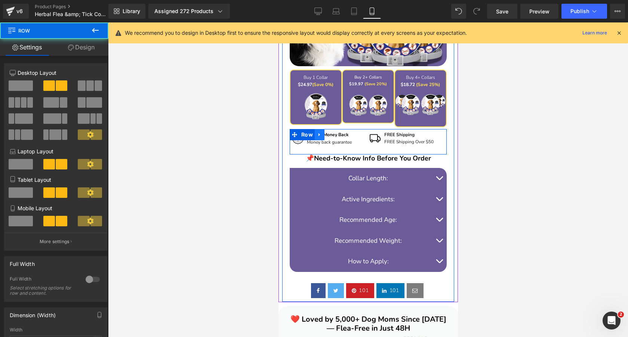
click at [318, 133] on icon at bounding box center [318, 134] width 1 height 3
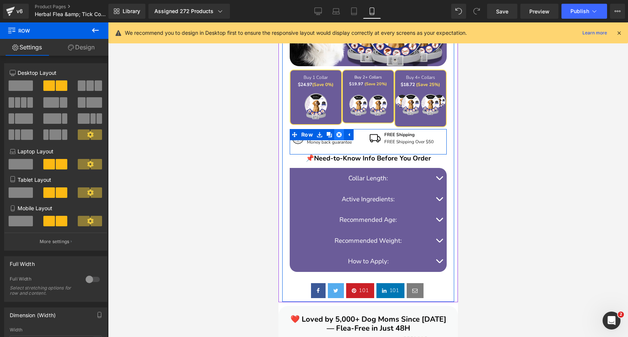
click at [339, 132] on icon at bounding box center [338, 135] width 5 height 6
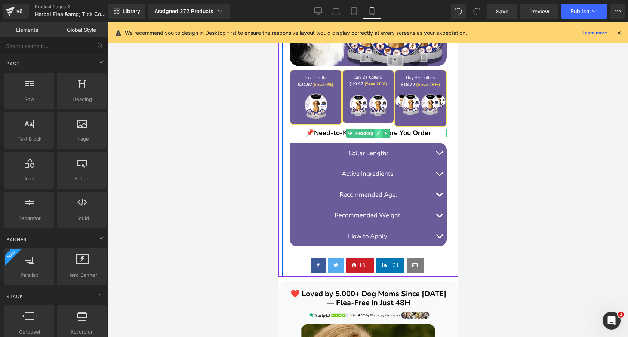
click at [376, 131] on icon at bounding box center [378, 133] width 4 height 4
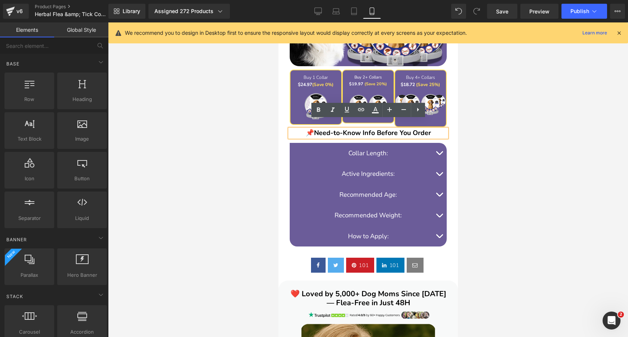
click at [556, 136] on div at bounding box center [368, 179] width 520 height 314
click at [508, 119] on div at bounding box center [368, 179] width 520 height 314
click at [193, 119] on div at bounding box center [368, 179] width 520 height 314
click at [356, 128] on span "Need-to-Know Info Before You Order" at bounding box center [372, 132] width 117 height 9
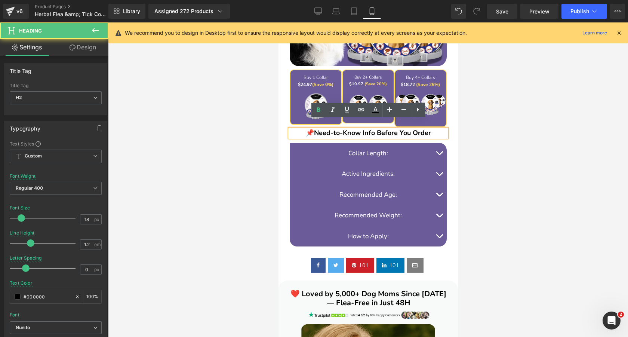
click at [495, 122] on div at bounding box center [368, 179] width 520 height 314
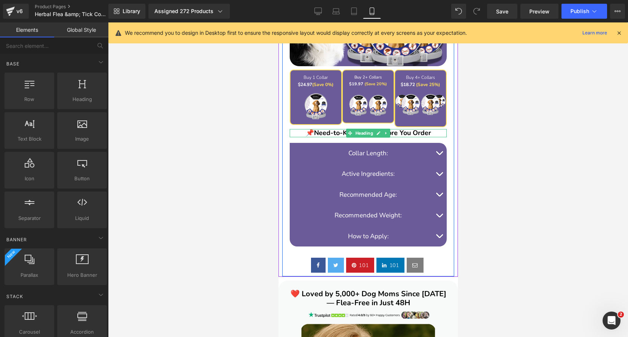
click at [402, 128] on span "Need-to-Know Info Before You Order" at bounding box center [372, 132] width 117 height 9
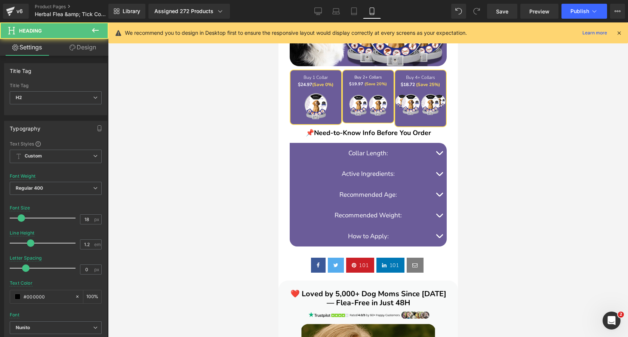
click at [87, 50] on link "Design" at bounding box center [83, 47] width 54 height 17
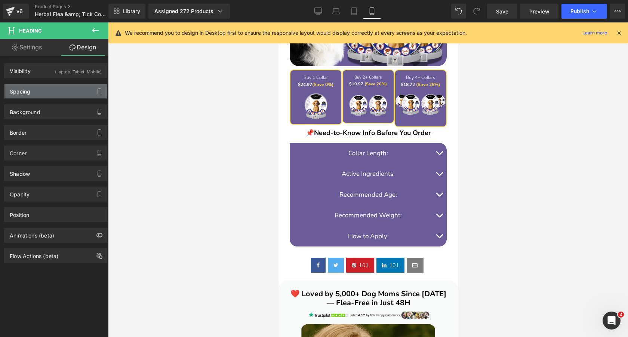
click at [71, 91] on div "Spacing" at bounding box center [55, 91] width 102 height 14
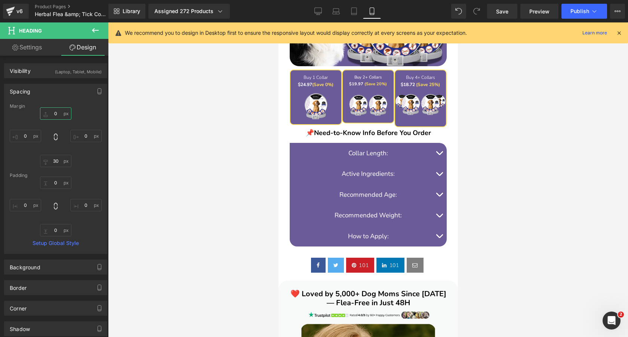
click at [58, 113] on input "0" at bounding box center [55, 113] width 31 height 12
type input "5"
type input "7"
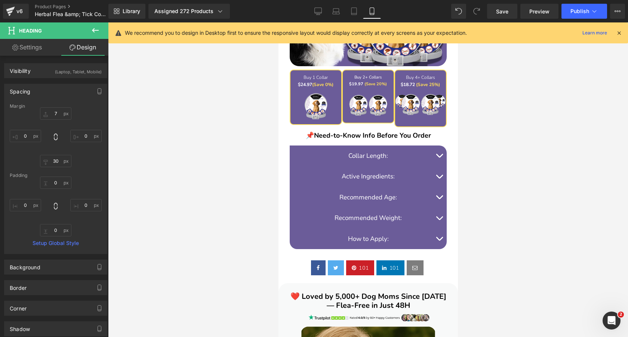
click at [535, 124] on div at bounding box center [368, 179] width 520 height 314
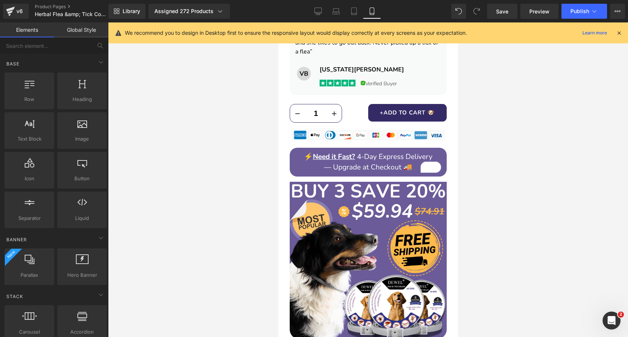
scroll to position [537, 0]
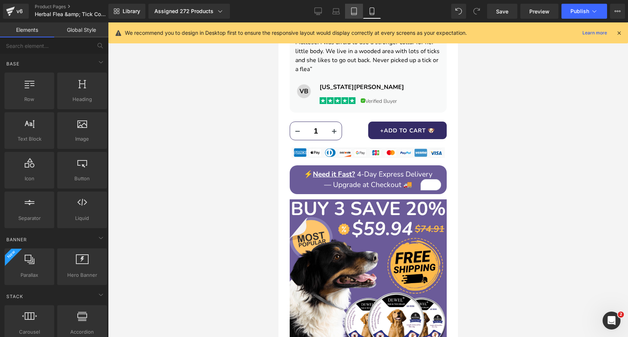
click at [352, 16] on link "Tablet" at bounding box center [354, 11] width 18 height 15
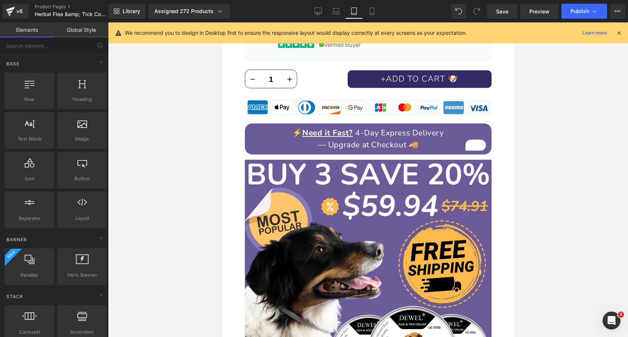
scroll to position [707, 0]
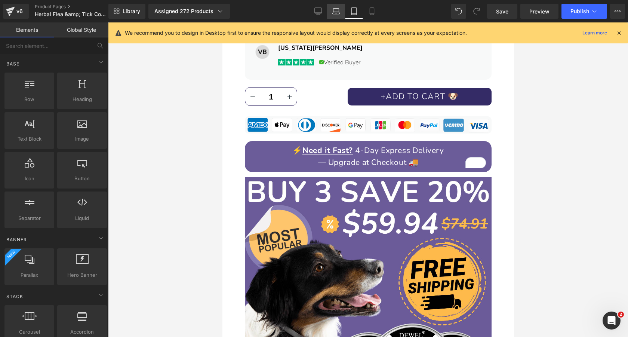
click at [334, 12] on icon at bounding box center [335, 10] width 7 height 7
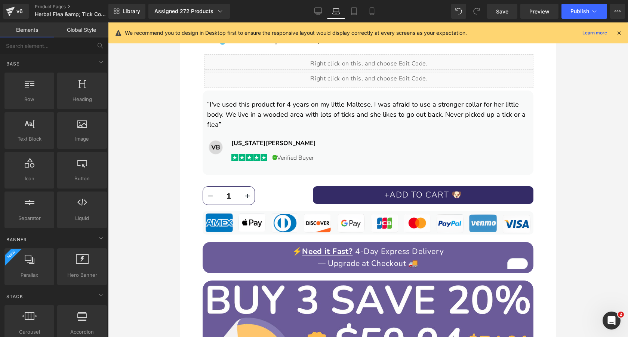
scroll to position [891, 0]
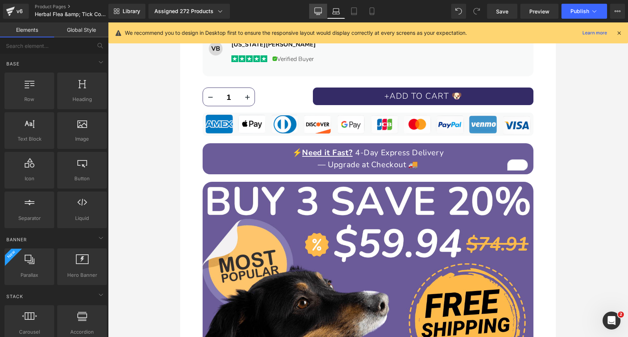
click at [316, 9] on icon at bounding box center [317, 10] width 7 height 7
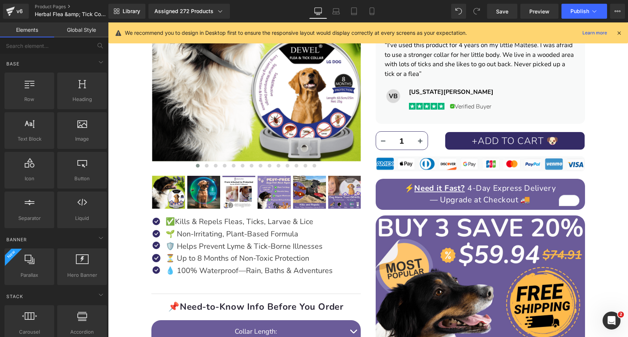
scroll to position [228, 0]
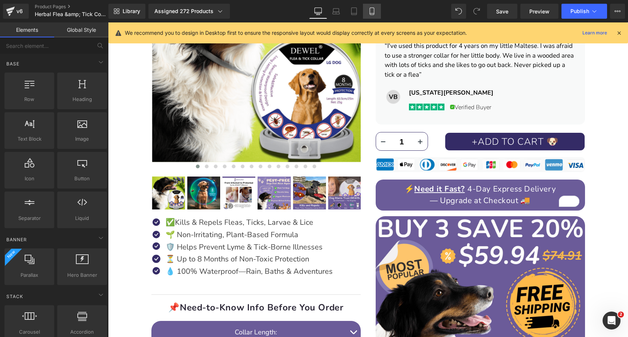
click at [371, 13] on icon at bounding box center [371, 10] width 7 height 7
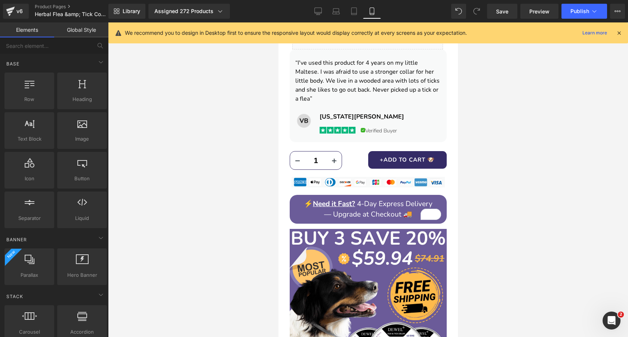
scroll to position [503, 0]
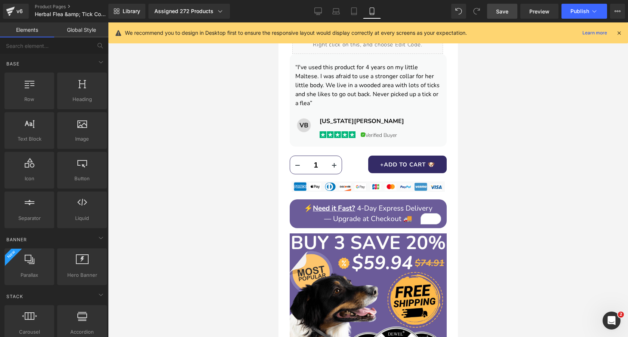
click at [502, 12] on span "Save" at bounding box center [502, 11] width 12 height 8
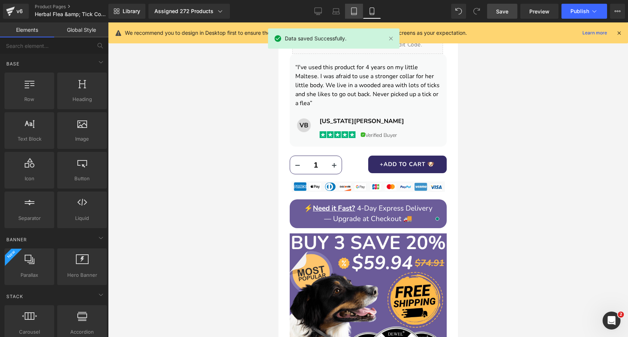
click at [358, 10] on icon at bounding box center [353, 10] width 7 height 7
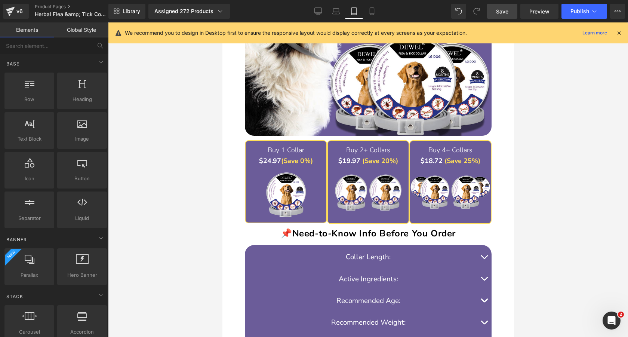
scroll to position [994, 0]
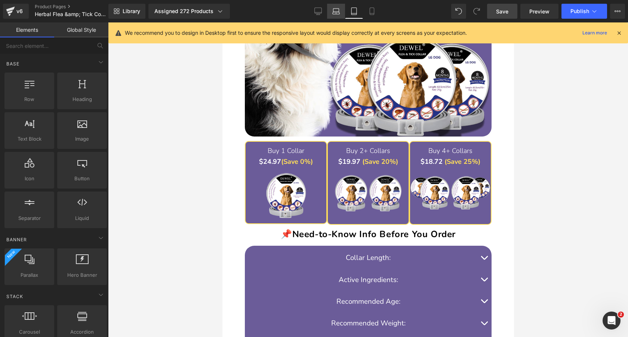
click at [335, 13] on icon at bounding box center [335, 10] width 7 height 7
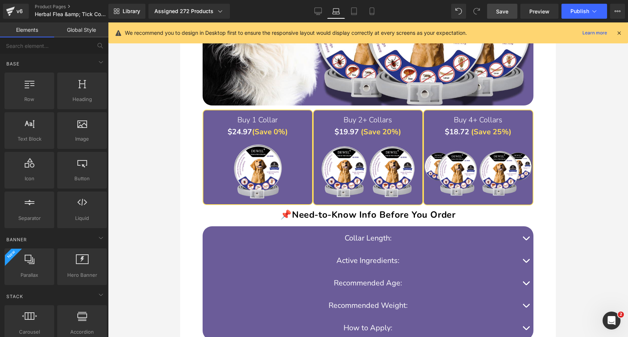
scroll to position [1366, 0]
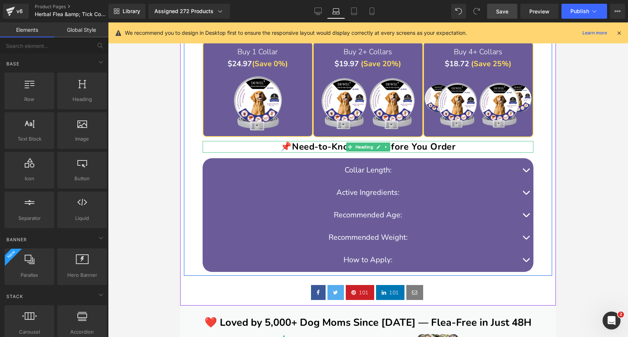
click at [336, 147] on span "Need-to-Know Info Before You Order" at bounding box center [373, 147] width 163 height 12
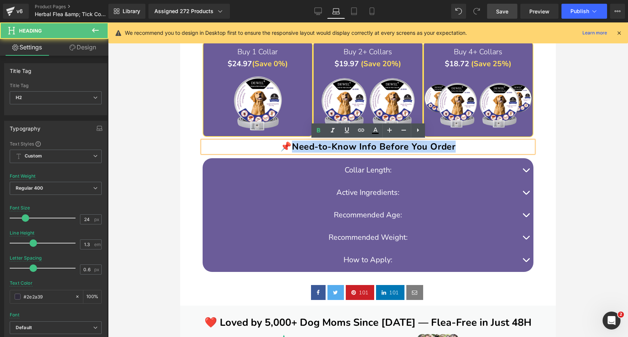
drag, startPoint x: 293, startPoint y: 146, endPoint x: 460, endPoint y: 148, distance: 167.1
click at [460, 148] on h2 "📌 Need-to-Know Info Before You Order" at bounding box center [368, 147] width 331 height 12
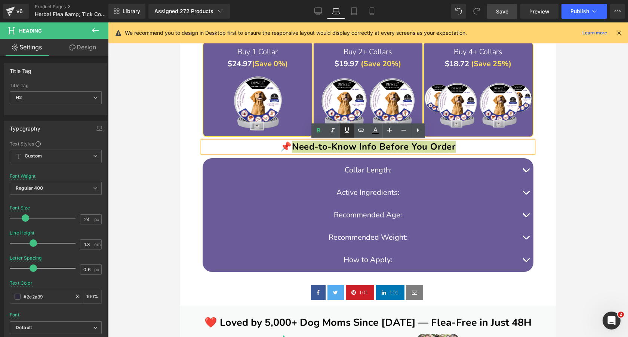
click at [345, 129] on icon at bounding box center [347, 130] width 4 height 6
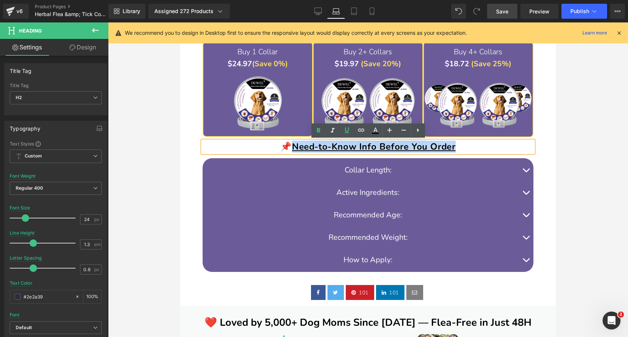
click at [462, 149] on h2 "📌 Need-to-Know Info Before You Order" at bounding box center [368, 147] width 331 height 12
click at [580, 138] on div at bounding box center [368, 179] width 520 height 314
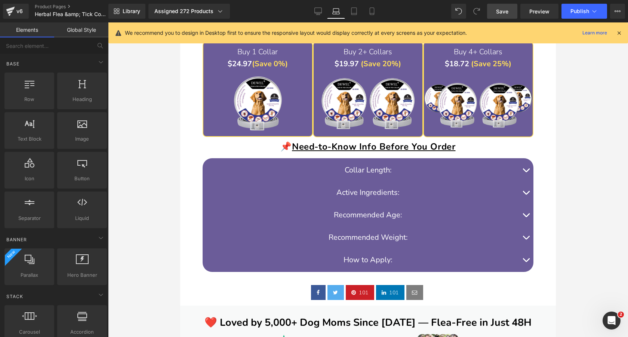
click at [505, 11] on span "Save" at bounding box center [502, 11] width 12 height 8
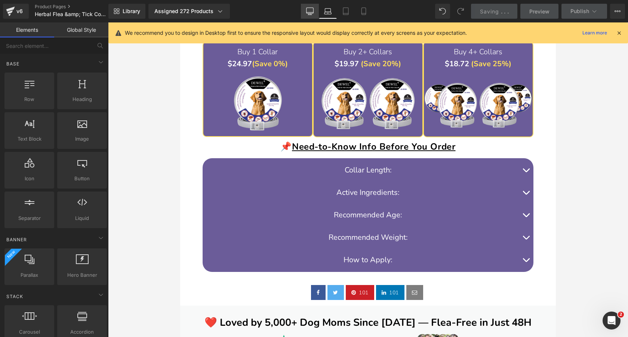
click at [309, 8] on icon at bounding box center [309, 11] width 7 height 6
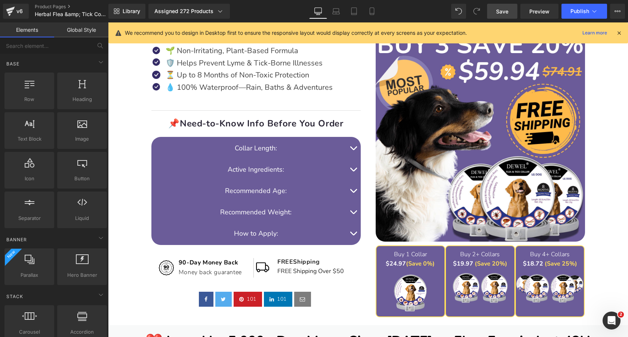
scroll to position [484, 0]
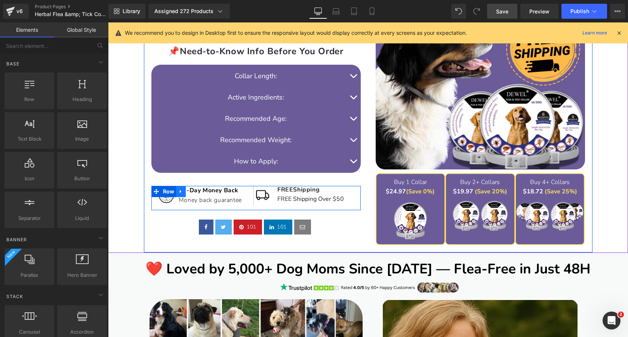
click at [181, 190] on icon at bounding box center [180, 192] width 5 height 6
click at [198, 191] on icon at bounding box center [200, 191] width 5 height 5
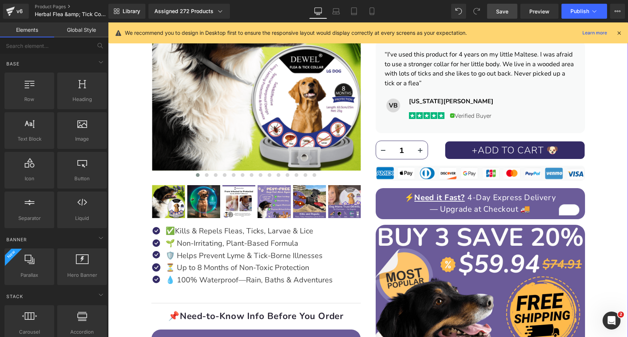
scroll to position [207, 0]
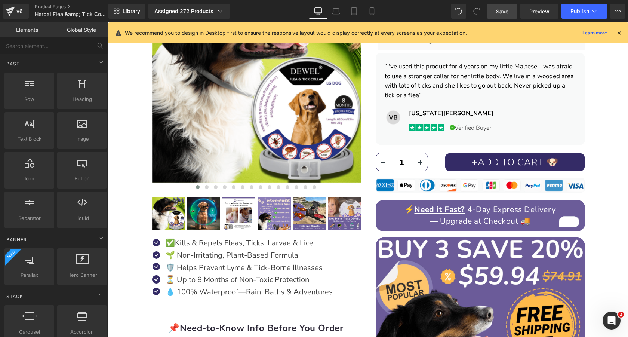
click at [502, 12] on span "Save" at bounding box center [502, 11] width 12 height 8
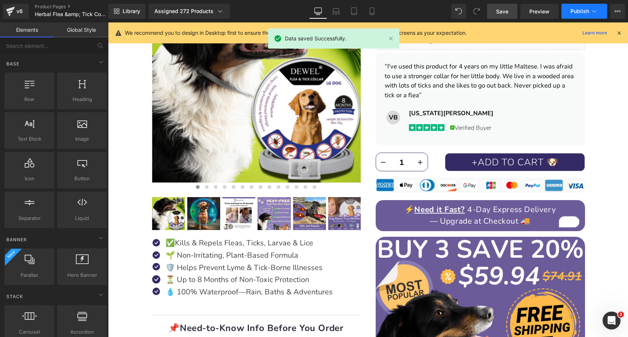
click at [585, 13] on span "Publish" at bounding box center [579, 11] width 19 height 6
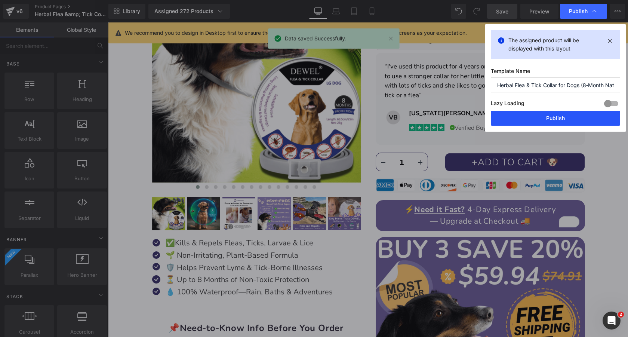
click at [543, 120] on button "Publish" at bounding box center [555, 118] width 129 height 15
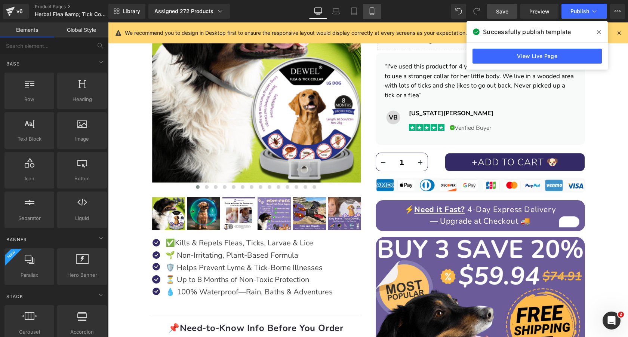
click at [375, 12] on icon at bounding box center [371, 10] width 7 height 7
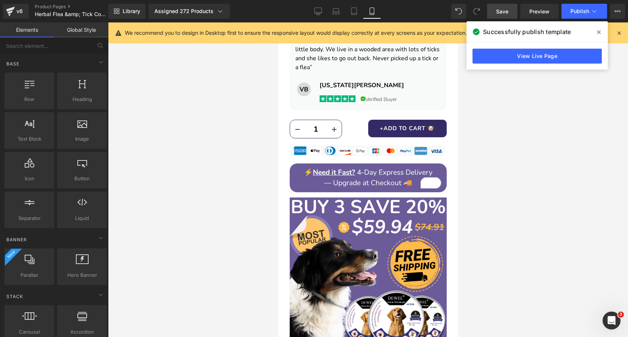
scroll to position [516, 0]
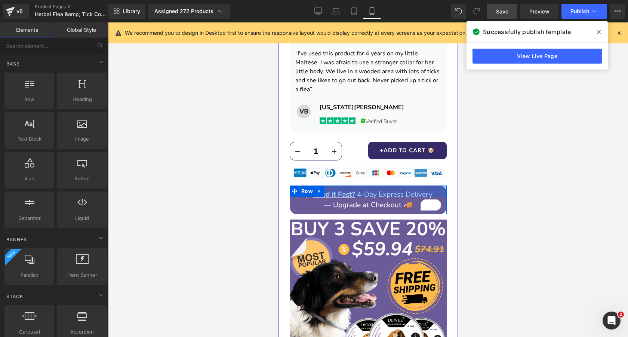
click at [402, 186] on div at bounding box center [367, 190] width 157 height 11
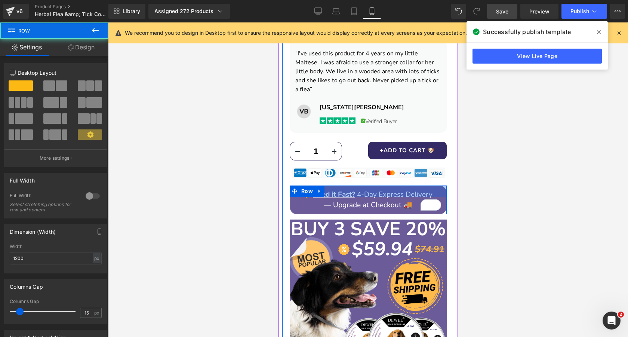
click at [402, 186] on div at bounding box center [367, 190] width 157 height 11
click at [404, 193] on p "⚡ Need it Fast? 4-Day Express Delivery — Upgrade at Checkout 🚚" at bounding box center [368, 199] width 146 height 21
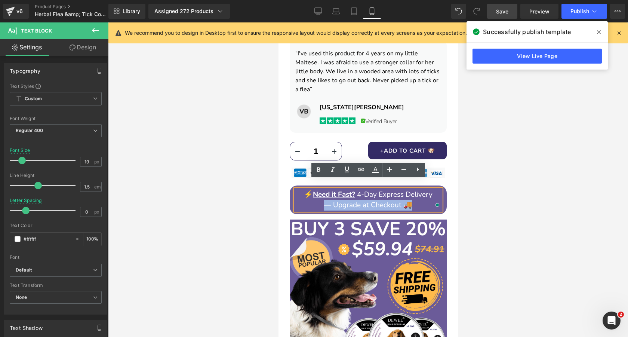
click at [404, 193] on p "⚡ Need it Fast? 4-Day Express Delivery — Upgrade at Checkout 🚚" at bounding box center [368, 199] width 146 height 21
click at [411, 194] on p "⚡ Need it Fast? 4-Day Express Delivery — Upgrade at Checkout 🚚" at bounding box center [368, 199] width 146 height 21
drag, startPoint x: 411, startPoint y: 194, endPoint x: 305, endPoint y: 185, distance: 106.5
click at [305, 189] on p "⚡ Need it Fast? 4-Day Express Delivery — Upgrade at Checkout 🚚" at bounding box center [368, 199] width 146 height 21
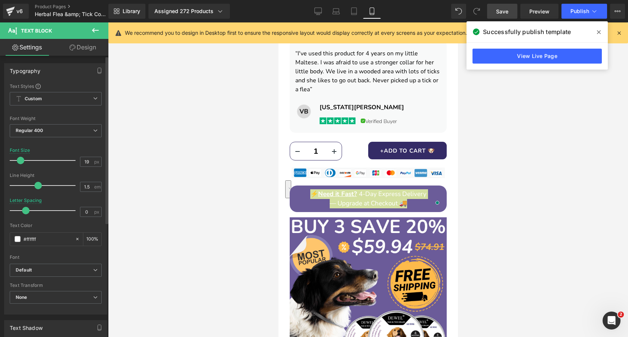
click at [20, 160] on span at bounding box center [20, 160] width 7 height 7
click at [508, 10] on span "Save" at bounding box center [502, 11] width 12 height 8
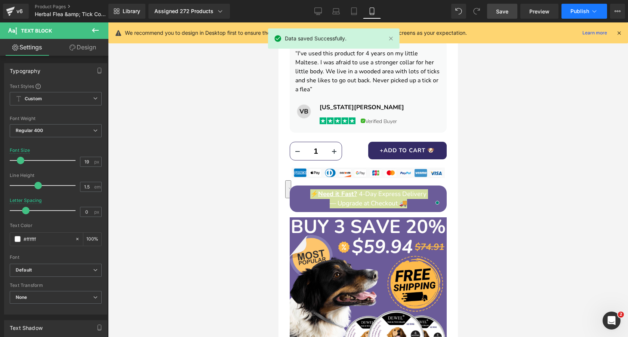
click at [578, 13] on span "Publish" at bounding box center [579, 11] width 19 height 6
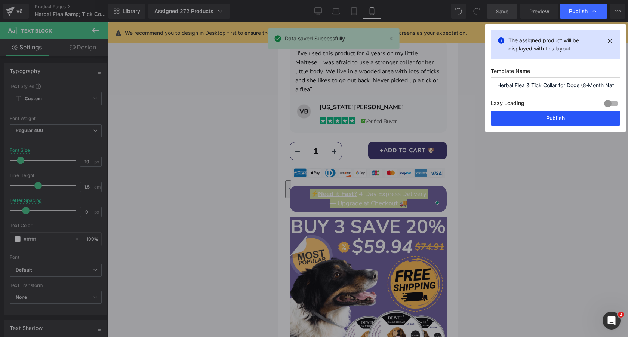
click at [561, 121] on button "Publish" at bounding box center [555, 118] width 129 height 15
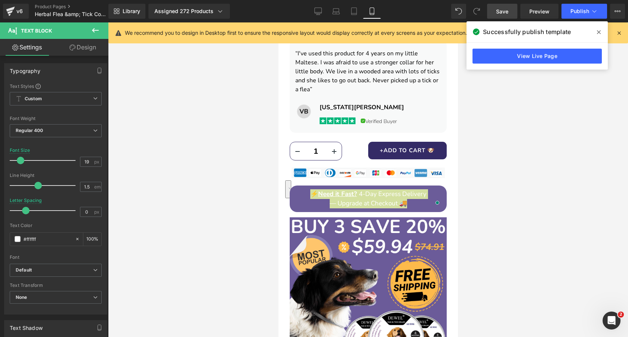
click at [484, 200] on div at bounding box center [368, 179] width 520 height 314
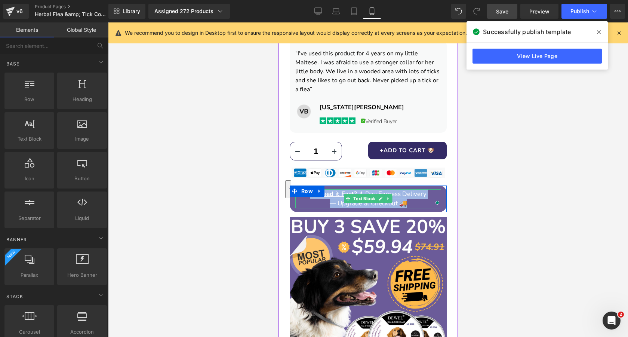
click at [411, 195] on p "⚡ Need it Fast? 4-Day Express Delivery — Upgrade at Checkout 🚚" at bounding box center [368, 198] width 146 height 19
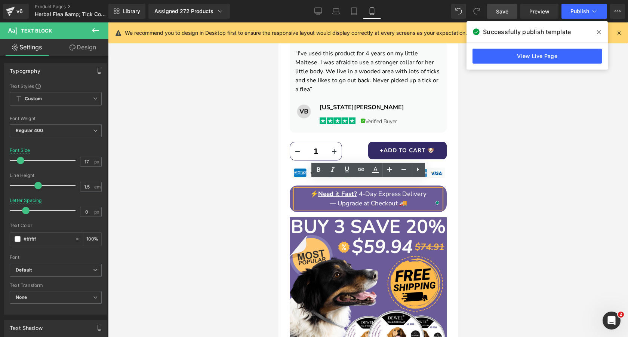
click at [358, 189] on p "⚡ Need it Fast? 4-Day Express Delivery — Upgrade at Checkout 🚚" at bounding box center [368, 198] width 146 height 19
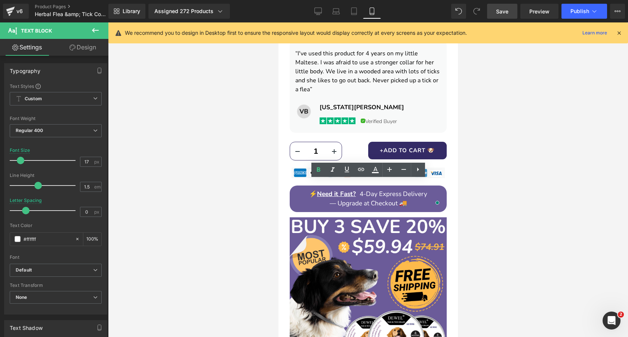
click at [484, 197] on div at bounding box center [368, 179] width 520 height 314
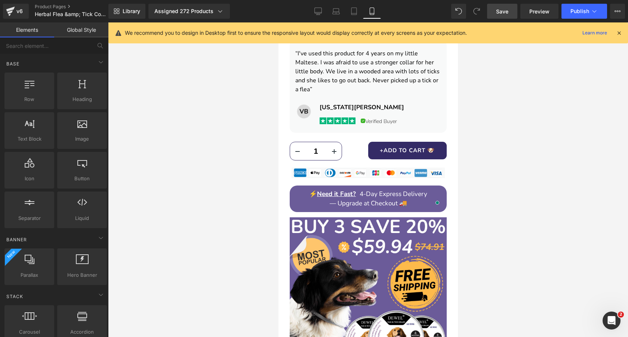
click at [502, 12] on span "Save" at bounding box center [502, 11] width 12 height 8
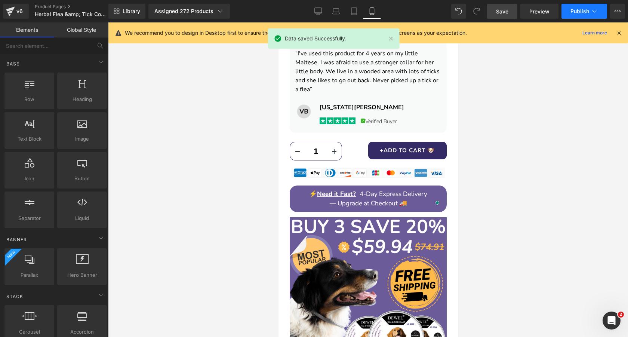
click at [588, 12] on span "Publish" at bounding box center [579, 11] width 19 height 6
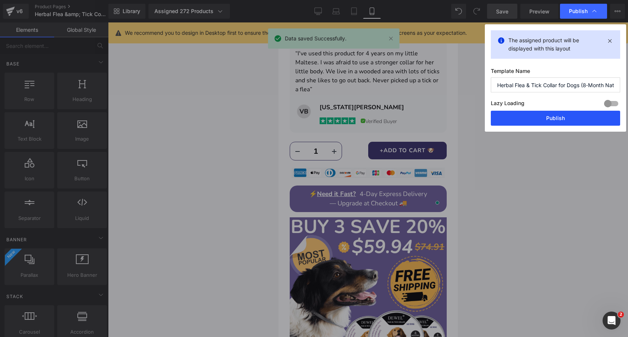
click at [556, 118] on button "Publish" at bounding box center [555, 118] width 129 height 15
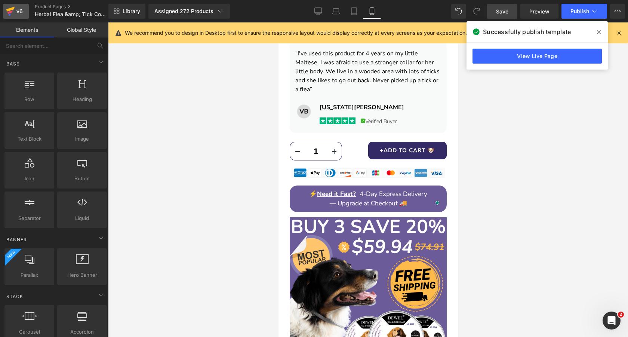
click at [10, 10] on icon at bounding box center [10, 11] width 9 height 19
